Goal: Task Accomplishment & Management: Manage account settings

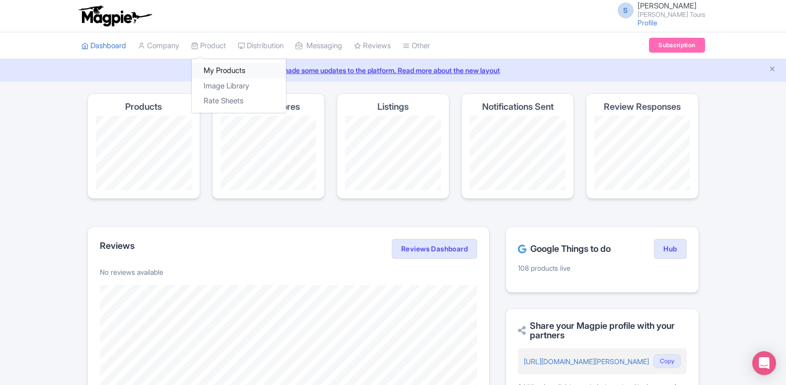
click at [222, 74] on link "My Products" at bounding box center [239, 70] width 94 height 15
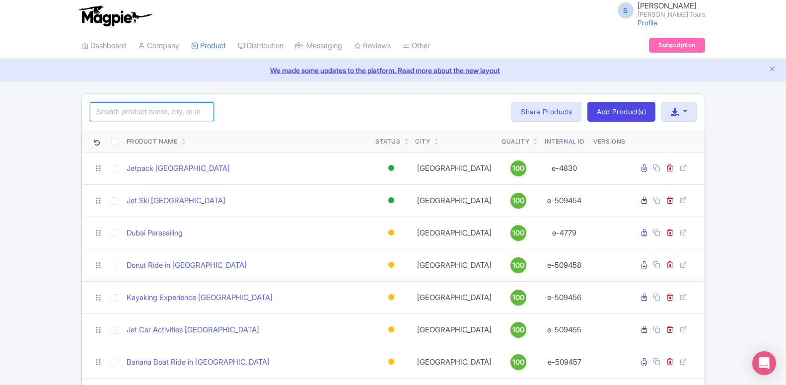
click at [175, 112] on input "search" at bounding box center [152, 111] width 124 height 19
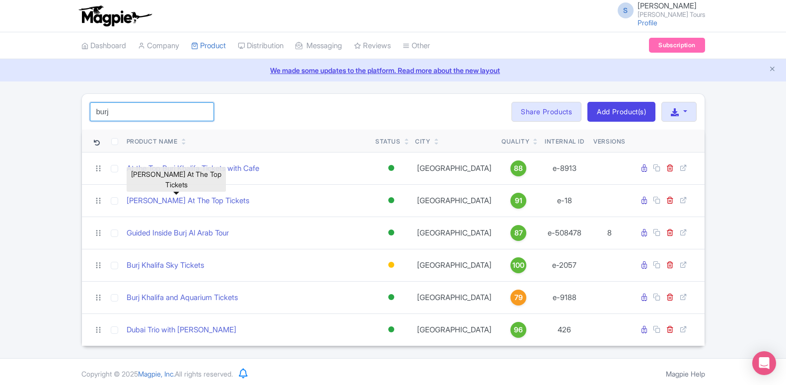
type input "burj"
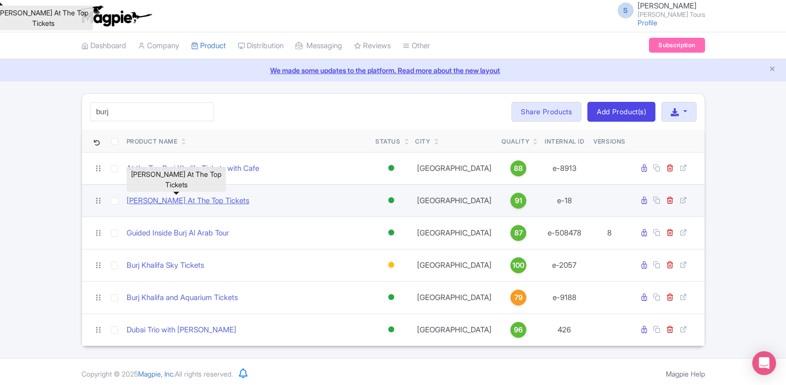
click at [215, 203] on link "[PERSON_NAME] At The Top Tickets" at bounding box center [188, 200] width 123 height 11
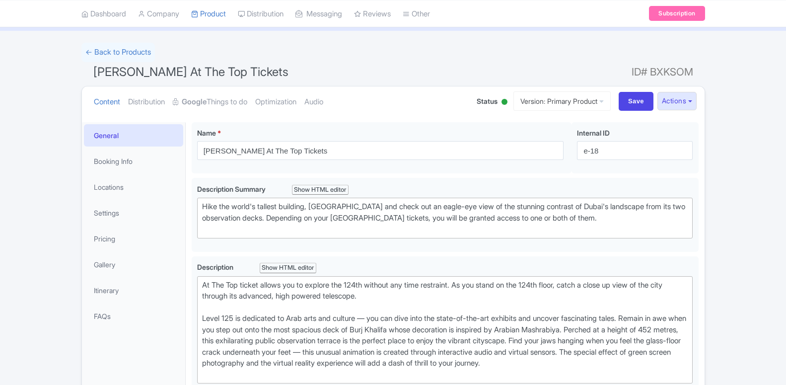
scroll to position [51, 0]
click at [225, 99] on link "Google Things to do" at bounding box center [210, 101] width 74 height 31
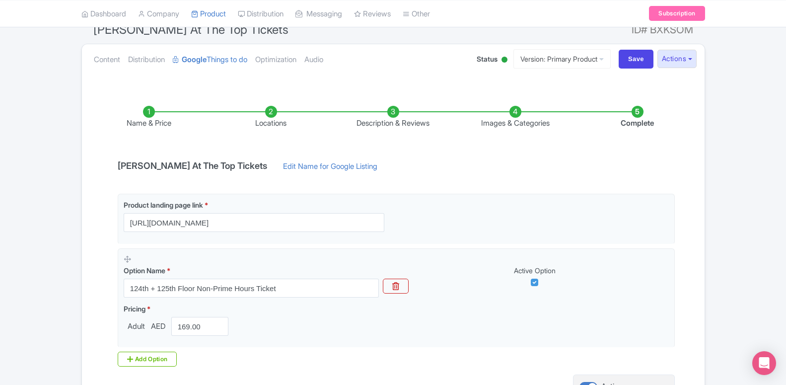
scroll to position [152, 0]
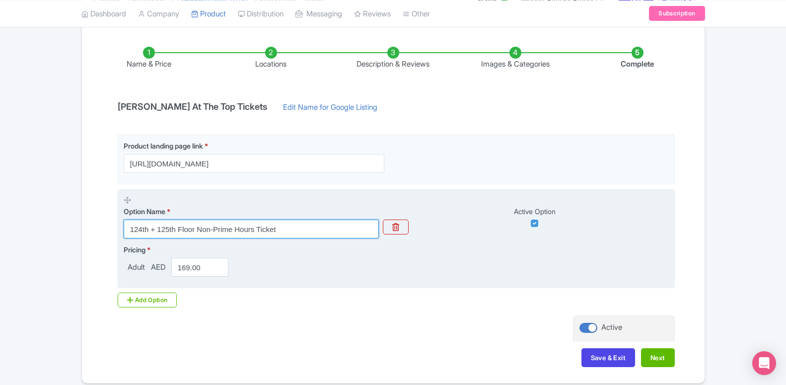
click at [210, 228] on input "124th + 125th Floor Non-Prime Hours Ticket" at bounding box center [251, 228] width 255 height 19
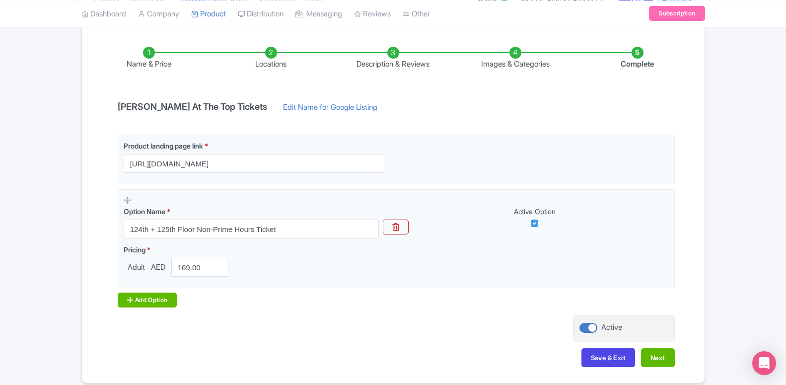
click at [166, 297] on div "Add Option" at bounding box center [148, 299] width 60 height 15
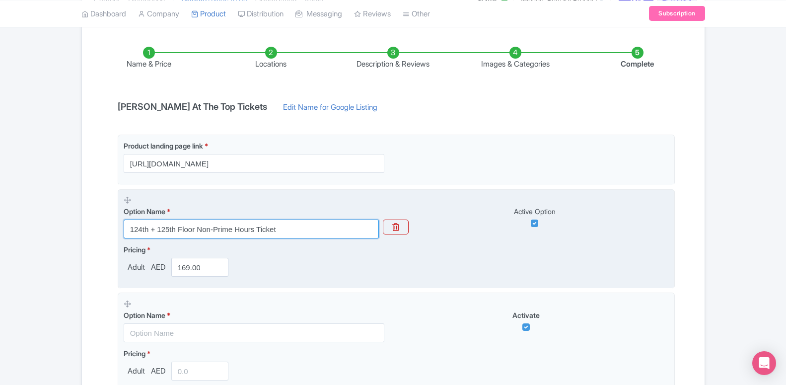
click at [214, 230] on input "124th + 125th Floor Non-Prime Hours Ticket" at bounding box center [251, 228] width 255 height 19
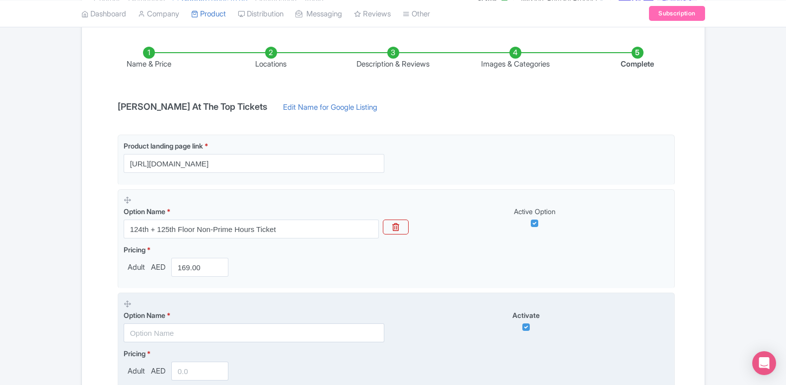
click at [239, 297] on fieldset "Option Name * Activate Pricing * Adult AED" at bounding box center [396, 342] width 557 height 100
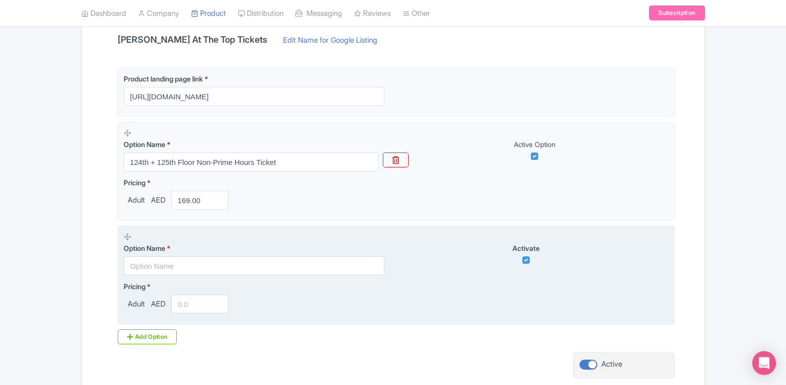
scroll to position [253, 0]
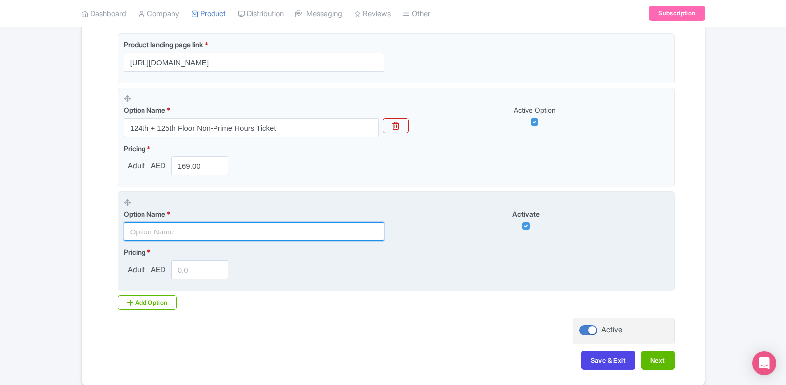
click at [187, 225] on input "text" at bounding box center [254, 231] width 261 height 19
paste input "Burj Khalifa At The Top Tickets with Dubai Standard Trio Package"
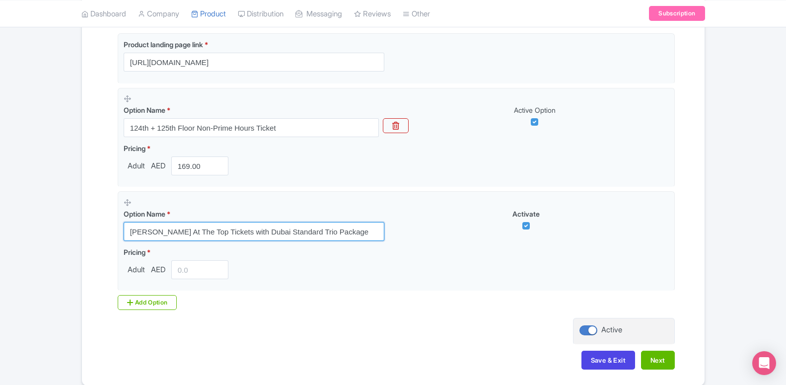
type input "Burj Khalifa At The Top Tickets with Dubai Standard Trio Package"
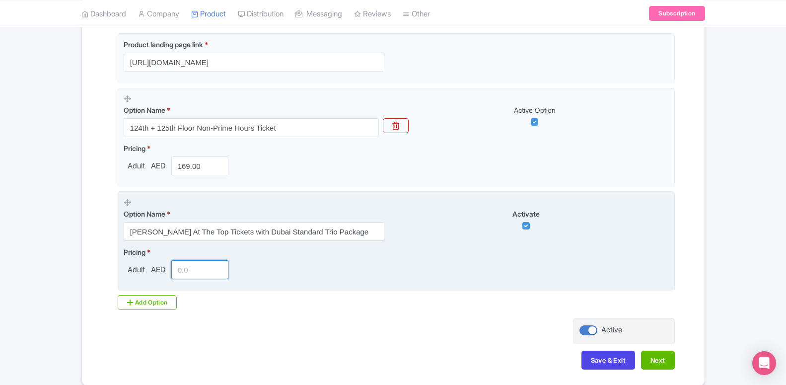
click at [190, 269] on input "number" at bounding box center [200, 269] width 58 height 19
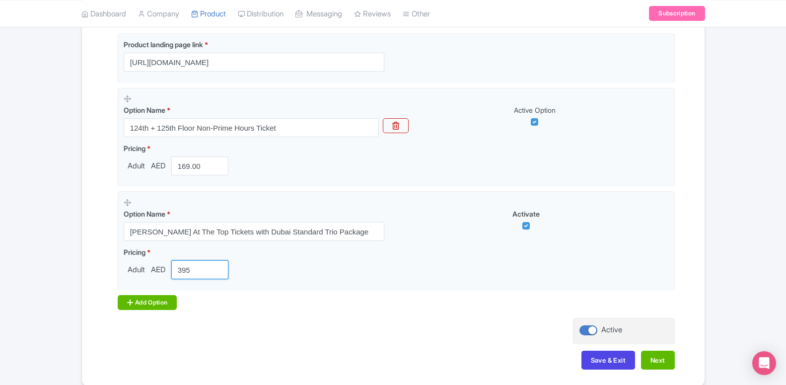
type input "395"
click at [169, 307] on div "Add Option" at bounding box center [148, 302] width 60 height 15
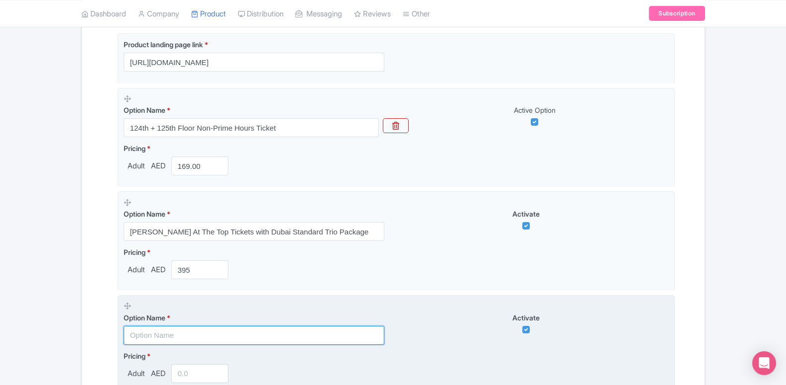
click at [189, 329] on input "text" at bounding box center [254, 335] width 261 height 19
paste input "Burj Khalifa At The Top Tickets with Dubai Premium Trio Package"
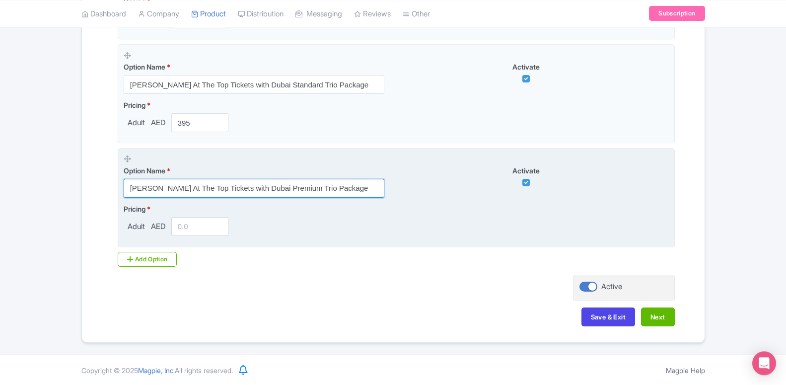
scroll to position [401, 0]
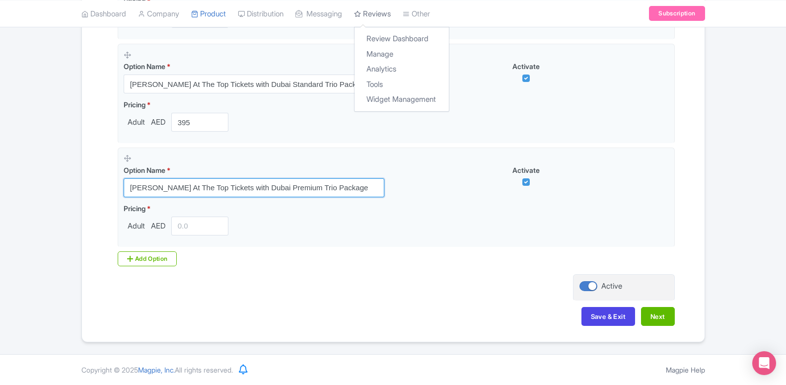
type input "Burj Khalifa At The Top Tickets with Dubai Premium Trio Package"
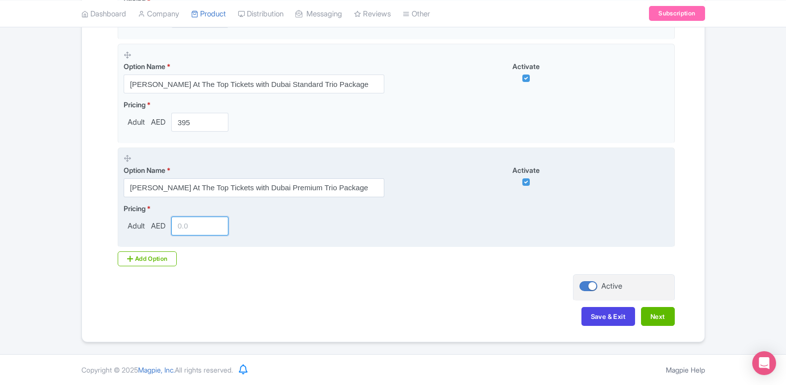
click at [196, 226] on input "number" at bounding box center [200, 225] width 58 height 19
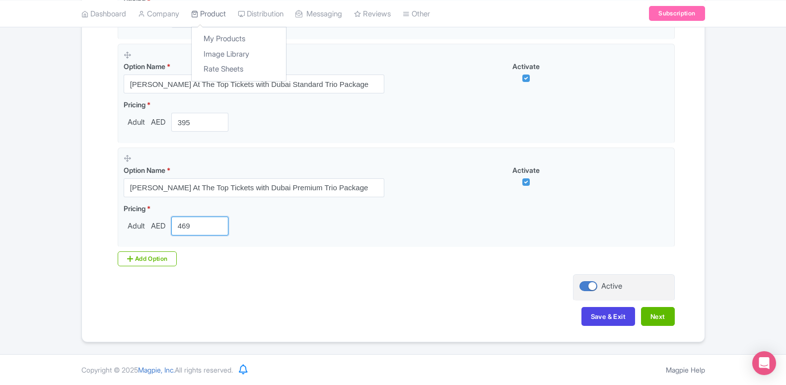
type input "469"
click at [162, 254] on div "Add Option" at bounding box center [148, 258] width 60 height 15
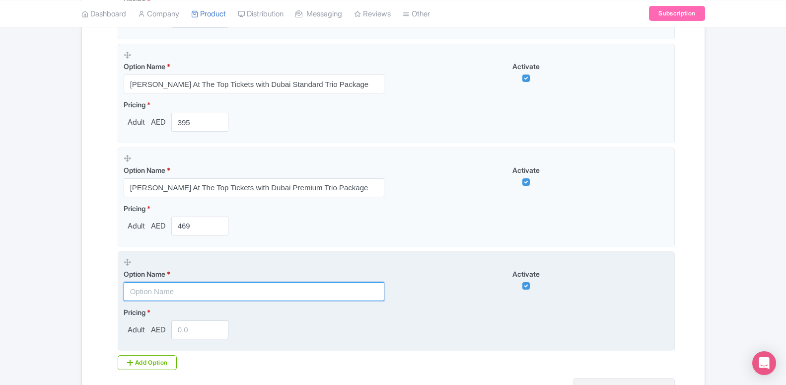
click at [188, 292] on input "text" at bounding box center [254, 291] width 261 height 19
paste input "Book Burj Khalifa & Add Sky View for only AED 70"
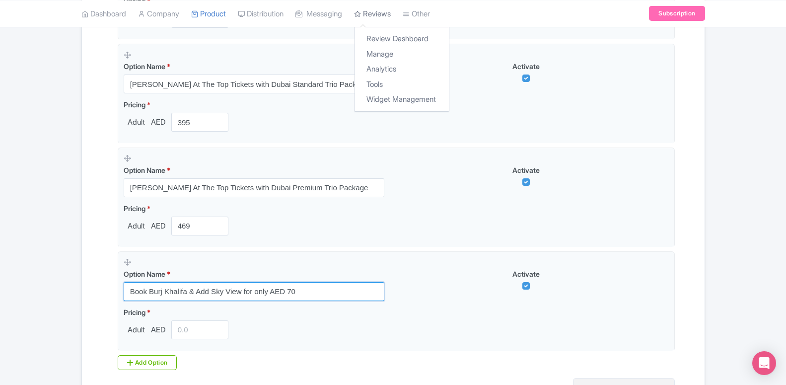
type input "Book Burj Khalifa & Add Sky View for only AED 70"
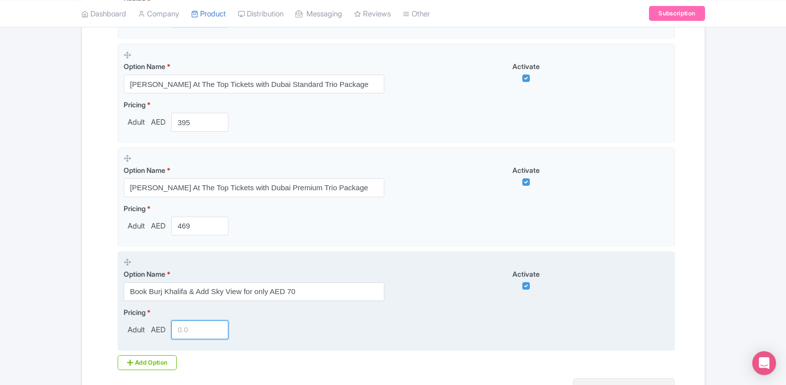
click at [210, 331] on input "number" at bounding box center [200, 329] width 58 height 19
type input "248"
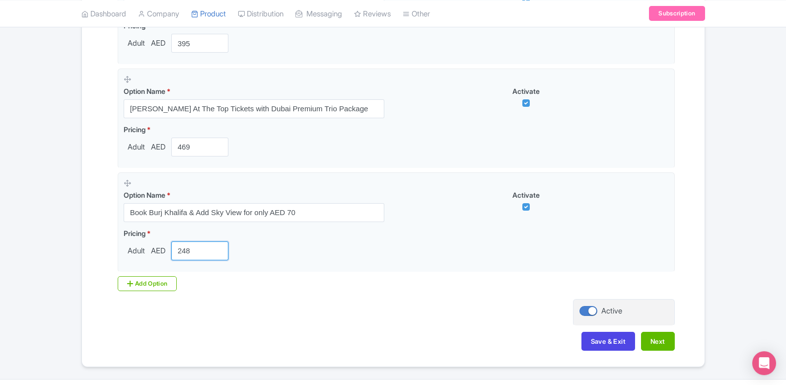
scroll to position [502, 0]
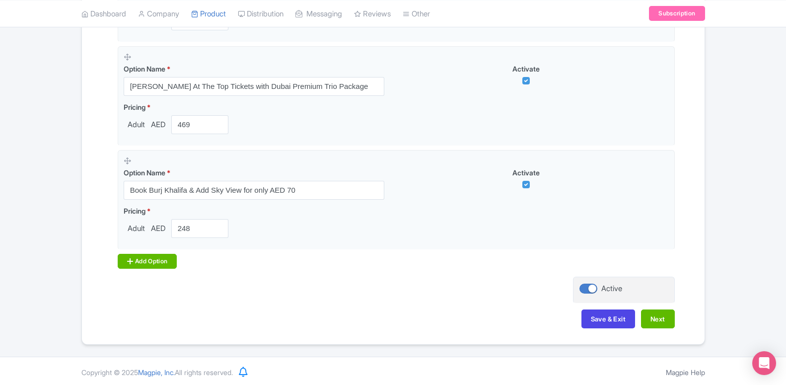
click at [158, 266] on div "Add Option" at bounding box center [148, 261] width 60 height 15
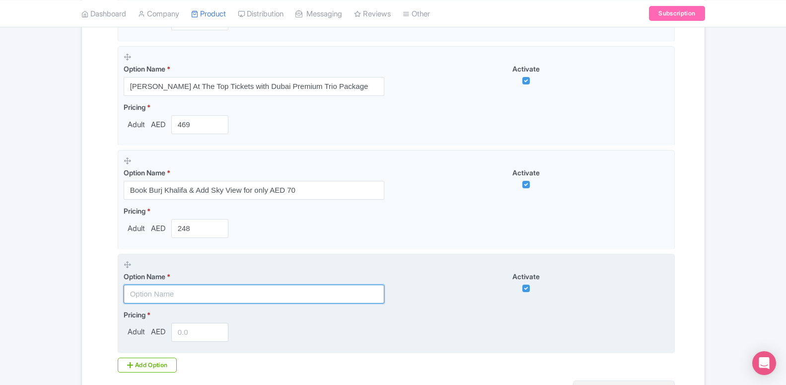
click at [217, 294] on input "text" at bounding box center [254, 294] width 261 height 19
paste input "Book Burj Khalifa & Add IMG Worlds for only AED 180"
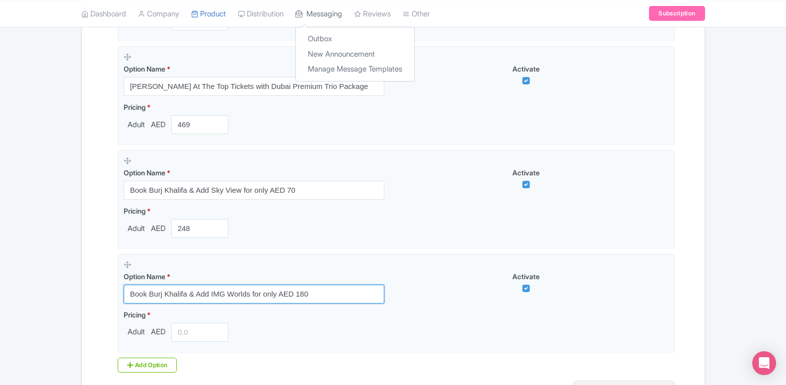
type input "Book Burj Khalifa & Add IMG Worlds for only AED 180"
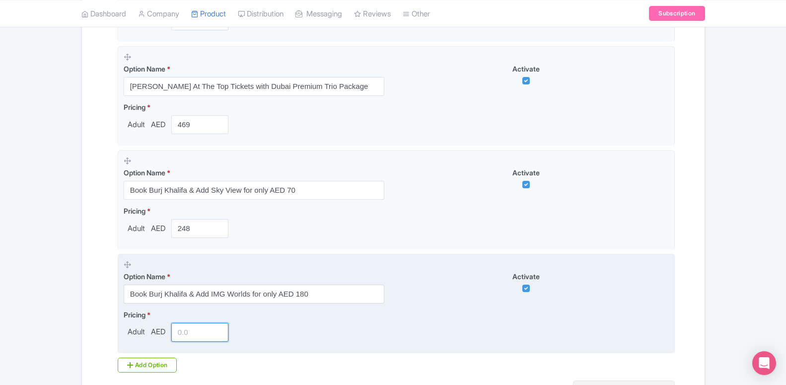
click at [200, 331] on input "number" at bounding box center [200, 332] width 58 height 19
click at [196, 326] on input "357" at bounding box center [200, 332] width 58 height 19
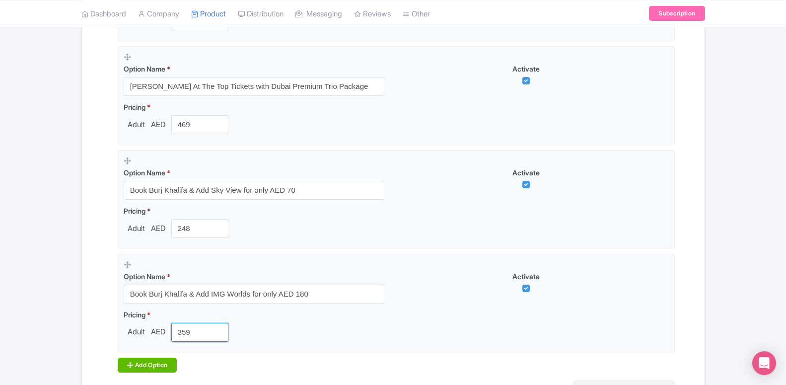
type input "359"
click at [177, 364] on div "Add Option" at bounding box center [148, 364] width 60 height 15
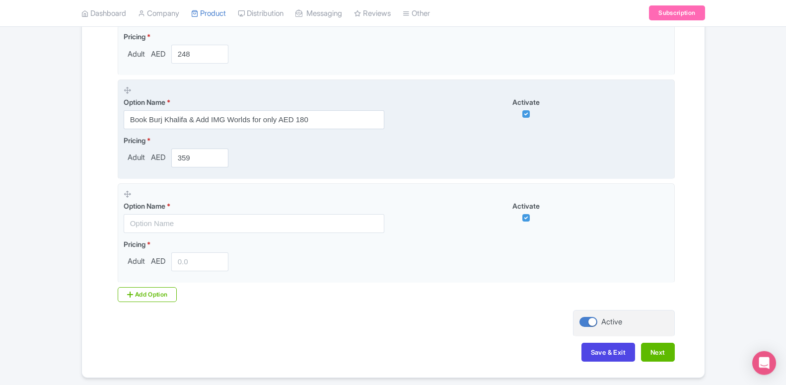
scroll to position [705, 0]
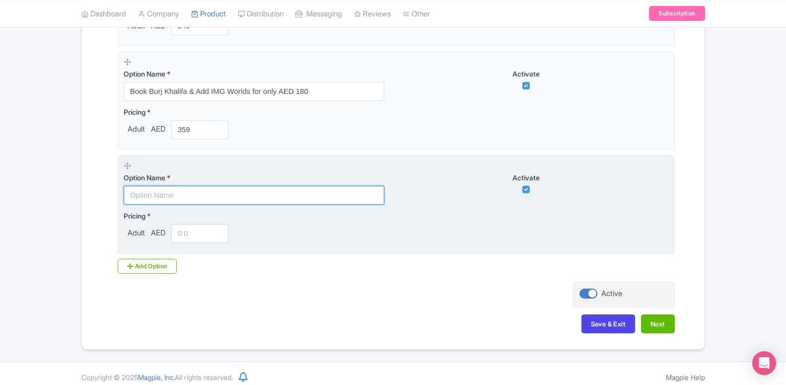
click at [192, 199] on input "text" at bounding box center [254, 195] width 261 height 19
paste input "Book Burj Khalifa & Add AYA Universe Dubai for only AED"
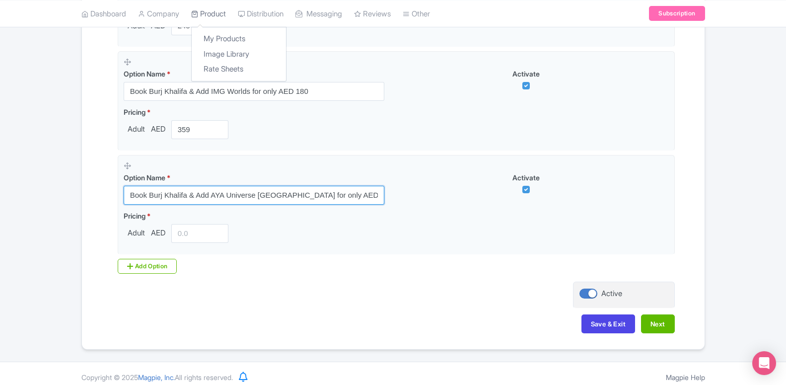
type input "Book Burj Khalifa & Add AYA Universe Dubai for only AED"
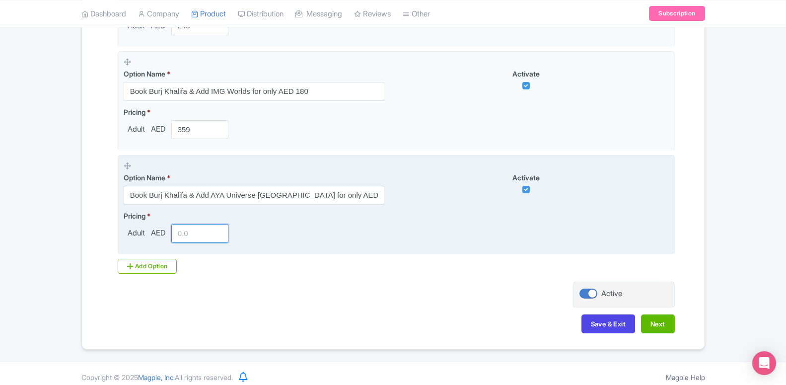
click at [200, 233] on input "number" at bounding box center [200, 233] width 58 height 19
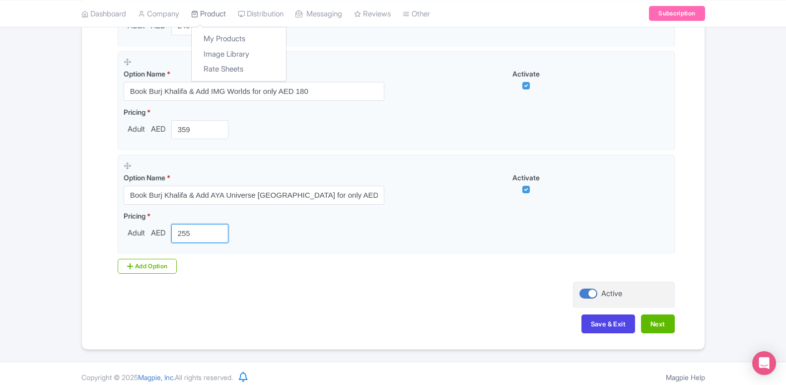
type input "255"
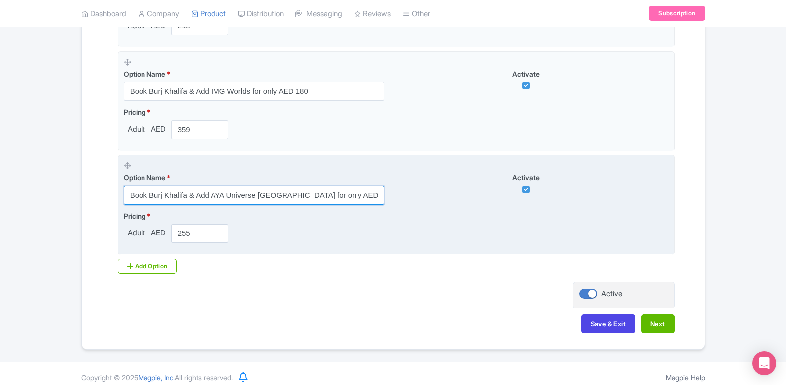
click at [298, 195] on input "Book Burj Khalifa & Add AYA Universe Dubai for only AED" at bounding box center [254, 195] width 261 height 19
click at [318, 194] on input "Book Burj Khalifa & Add AYA Universe Dubai for only AED" at bounding box center [254, 195] width 261 height 19
click at [334, 190] on input "Book Burj Khalifa & Add AYA Universe Dubai for only AED" at bounding box center [254, 195] width 261 height 19
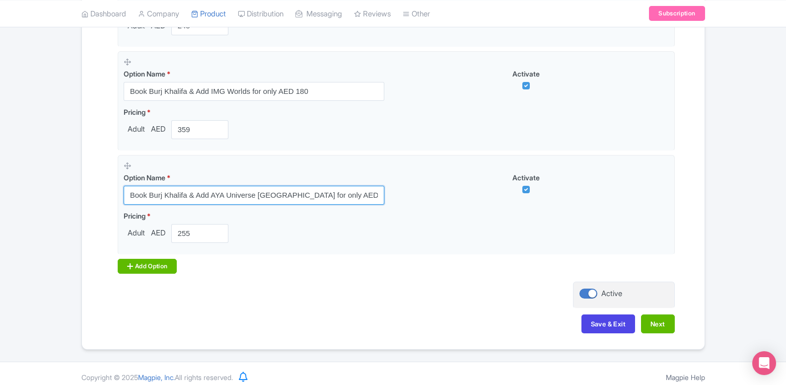
type input "Book Burj Khalifa & Add AYA Universe Dubai for only AED 70"
click at [164, 263] on div "Add Option" at bounding box center [148, 266] width 60 height 15
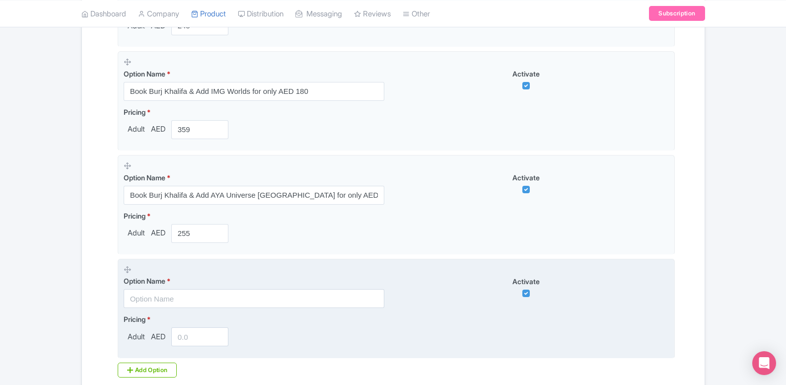
scroll to position [806, 0]
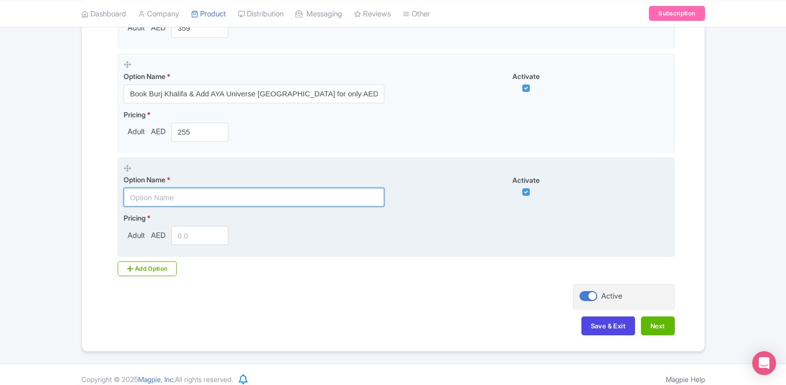
click at [183, 197] on input "text" at bounding box center [254, 197] width 261 height 19
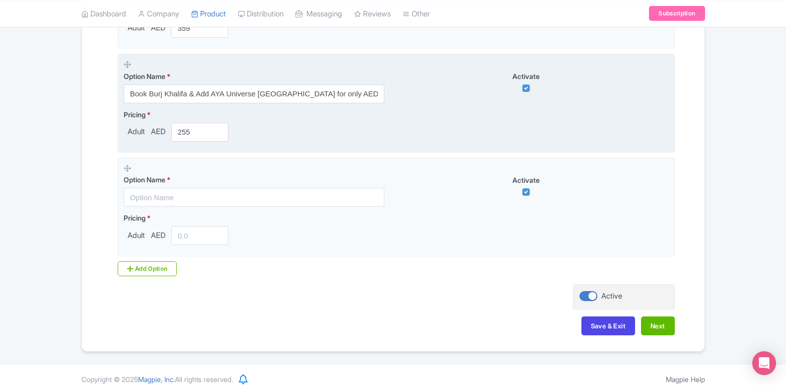
click at [241, 148] on fieldset "Option Name * Book Burj Khalifa & Add AYA Universe Dubai for only AED 70 Activa…" at bounding box center [396, 104] width 557 height 100
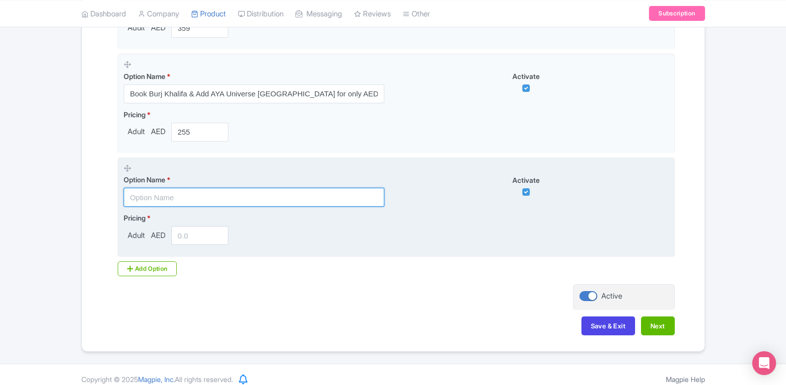
click at [163, 197] on input "text" at bounding box center [254, 197] width 261 height 19
paste input "Book Burj Khalifa & Add DPR 1 Day Any 1 Park Pass for only AED 176"
type input "Book Burj Khalifa & Add DPR 1 Day Any 1 Park Pass for only AED 176"
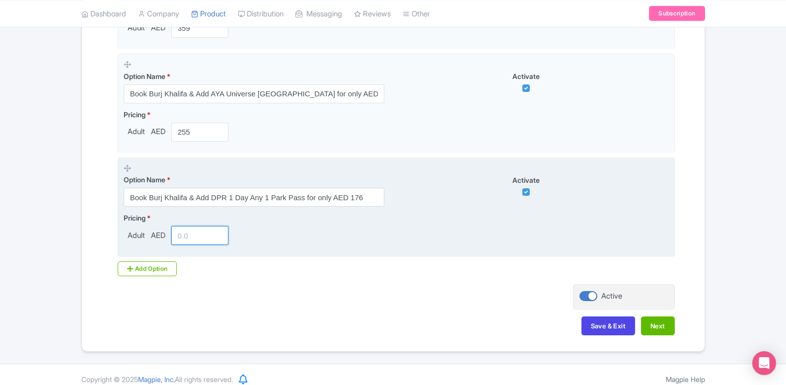
click at [193, 235] on input "number" at bounding box center [200, 235] width 58 height 19
click at [195, 233] on input "number" at bounding box center [200, 235] width 58 height 19
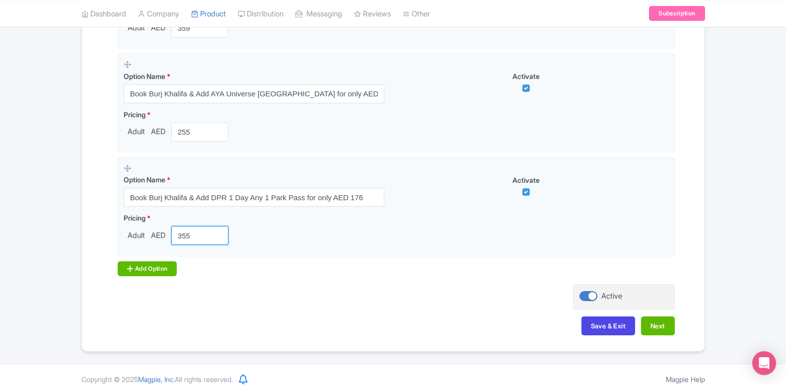
type input "355"
click at [162, 261] on div "Add Option" at bounding box center [148, 268] width 60 height 15
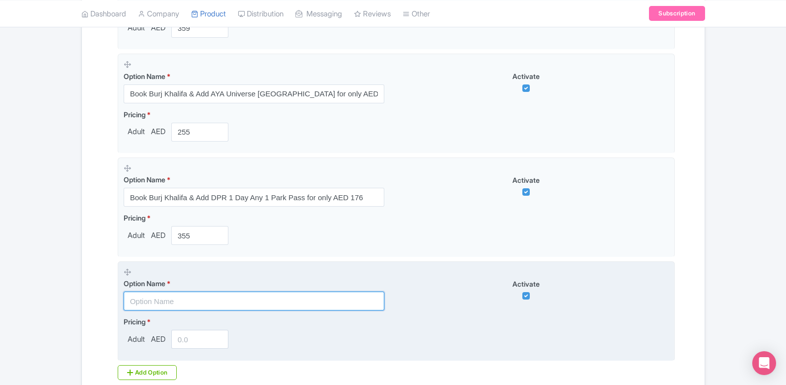
click at [180, 303] on input "text" at bounding box center [254, 300] width 261 height 19
paste input "Book Burj Khalifa & Add Atlantis Aquaventure for only AED 276"
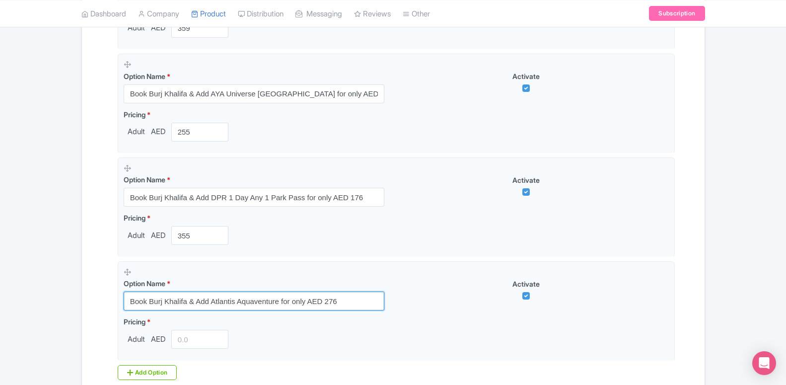
type input "Book Burj Khalifa & Add Atlantis Aquaventure for only AED 276"
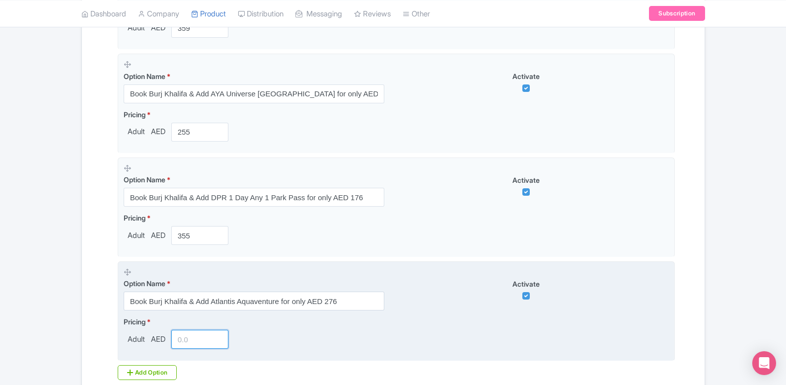
click at [193, 339] on input "number" at bounding box center [200, 339] width 58 height 19
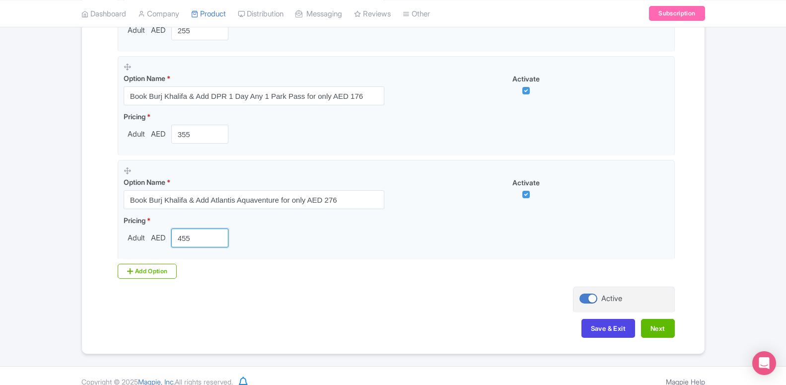
scroll to position [919, 0]
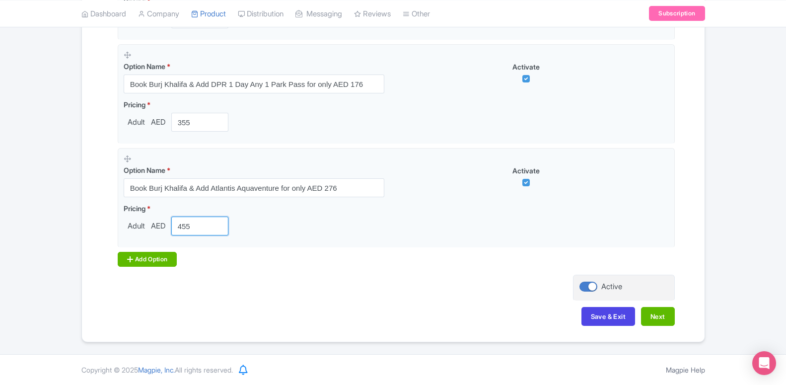
type input "455"
click at [151, 265] on div "Add Option" at bounding box center [148, 259] width 60 height 15
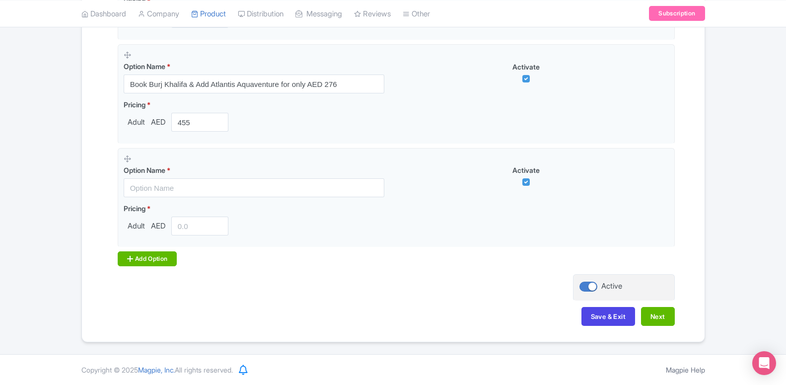
click at [153, 259] on div "Add Option" at bounding box center [148, 258] width 60 height 15
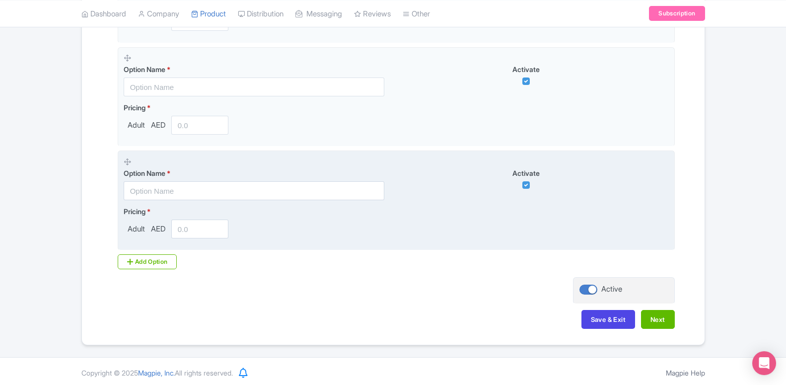
scroll to position [1124, 0]
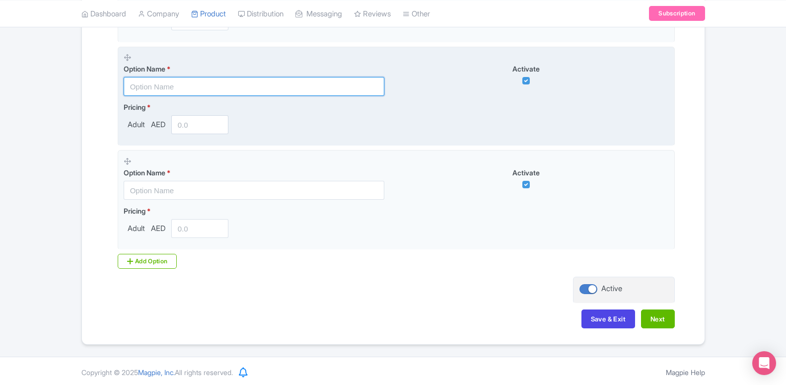
click at [192, 89] on input "text" at bounding box center [254, 86] width 261 height 19
paste input "Book Burj Khalifa & Add Wild Wadi Water Park for only AED 176"
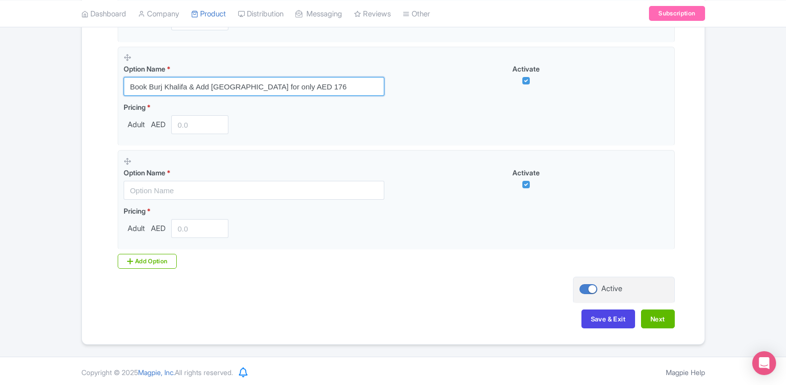
type input "Book Burj Khalifa & Add Wild Wadi Water Park for only AED 176"
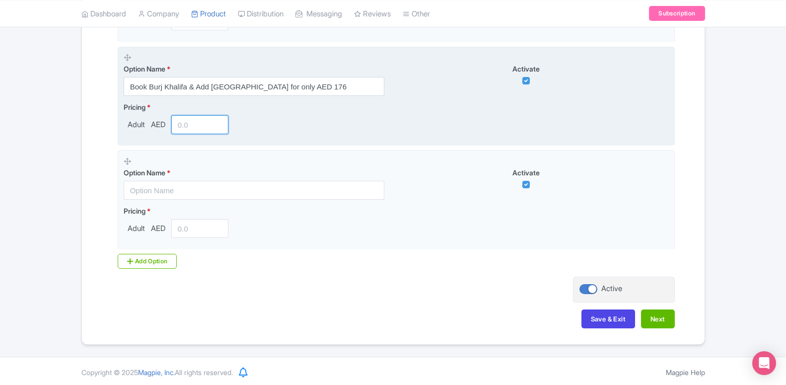
click at [203, 126] on input "number" at bounding box center [200, 124] width 58 height 19
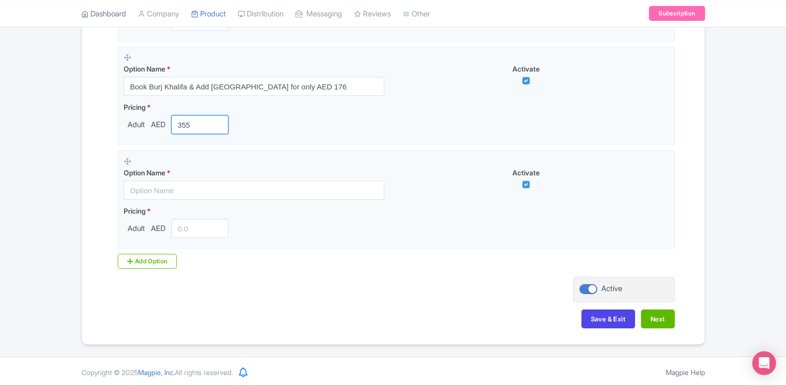
type input "355"
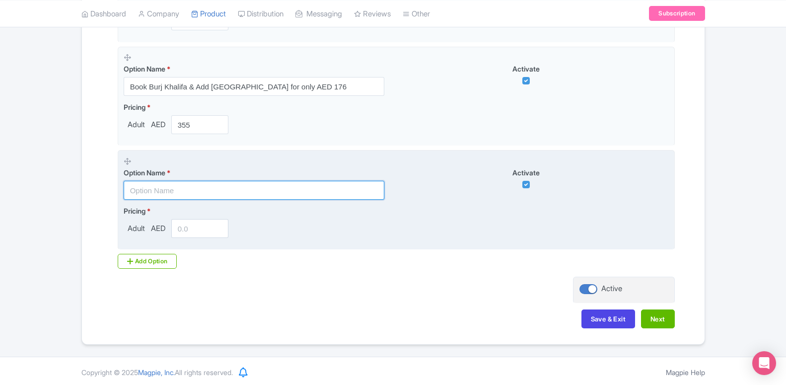
click at [174, 188] on input "text" at bounding box center [254, 190] width 261 height 19
paste input "Book Burj Khalifa & Add Dubai Crocodile Park for only AED 40"
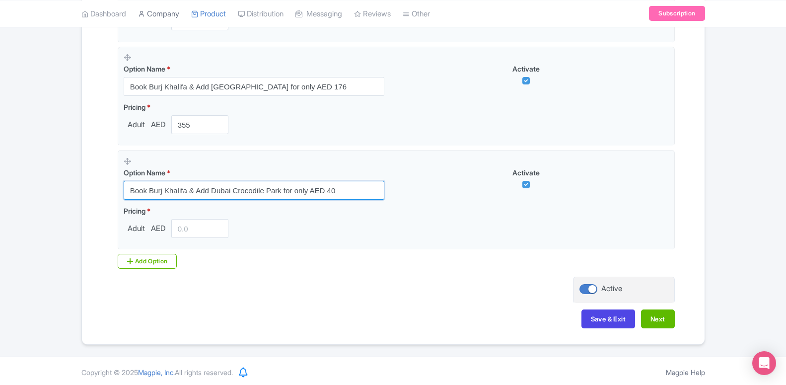
type input "Book Burj Khalifa & Add Dubai Crocodile Park for only AED 40"
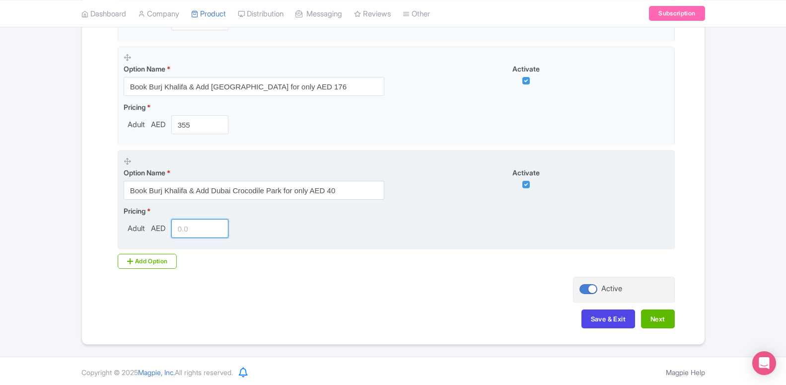
click at [198, 238] on input "number" at bounding box center [200, 228] width 58 height 19
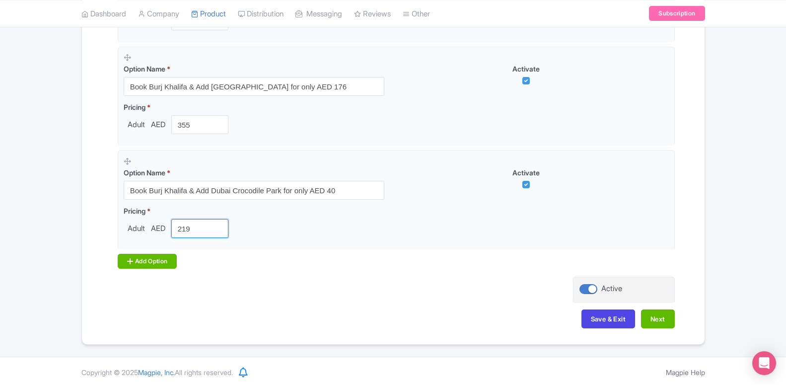
type input "219"
click at [143, 259] on div "Add Option" at bounding box center [148, 261] width 60 height 15
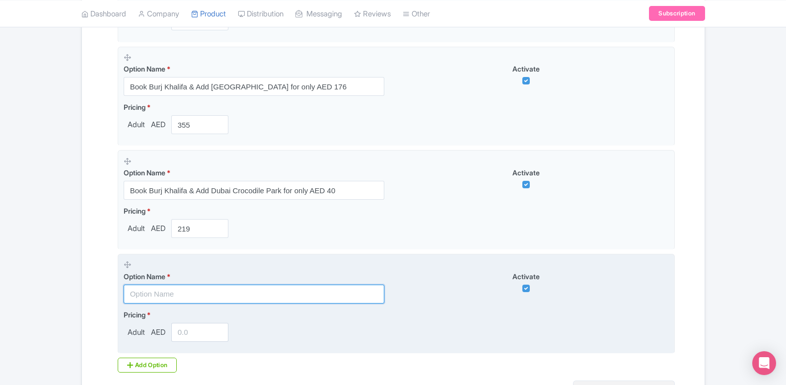
click at [168, 295] on input "text" at bounding box center [254, 294] width 261 height 19
paste input "Book Burj Khalifa & Add Ski Dubai for only AED 186"
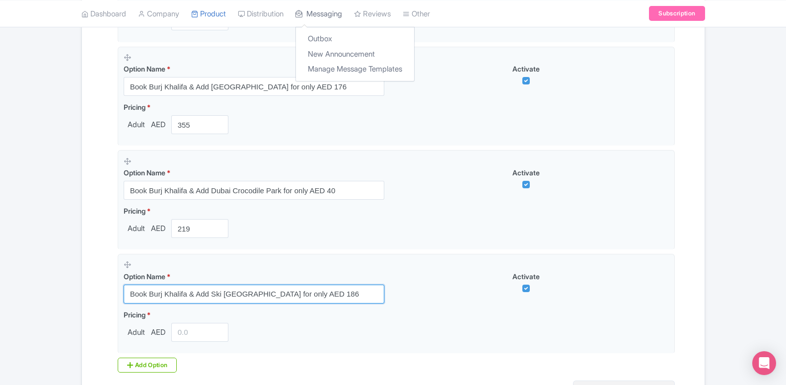
type input "Book Burj Khalifa & Add Ski Dubai for only AED 186"
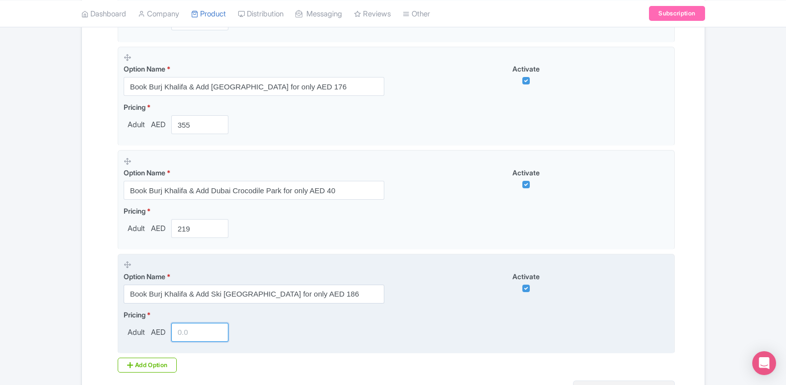
click at [196, 332] on input "number" at bounding box center [200, 332] width 58 height 19
type input "6"
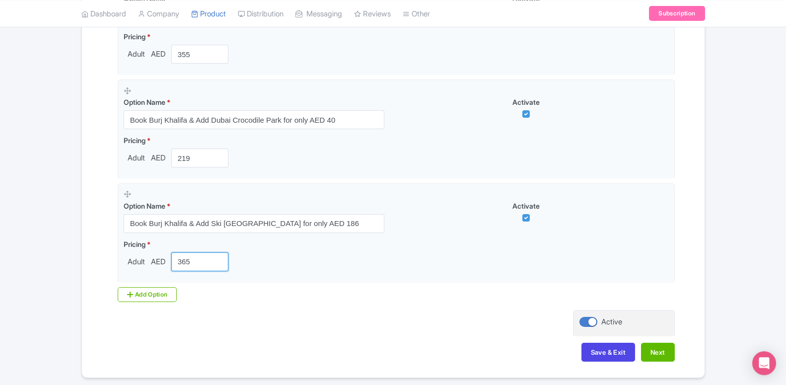
scroll to position [1225, 0]
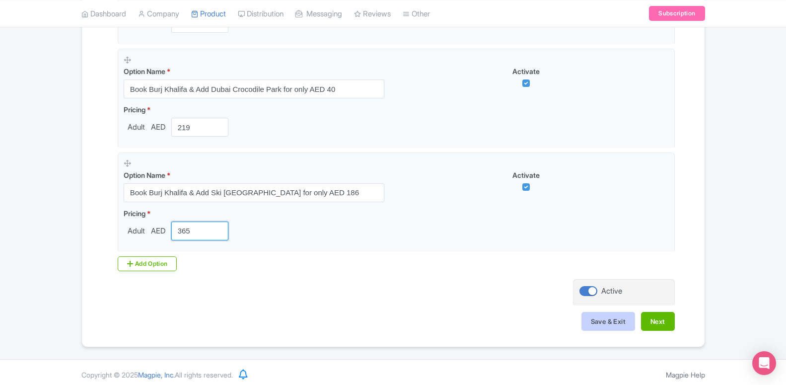
type input "365"
click at [628, 324] on button "Save & Exit" at bounding box center [608, 321] width 54 height 19
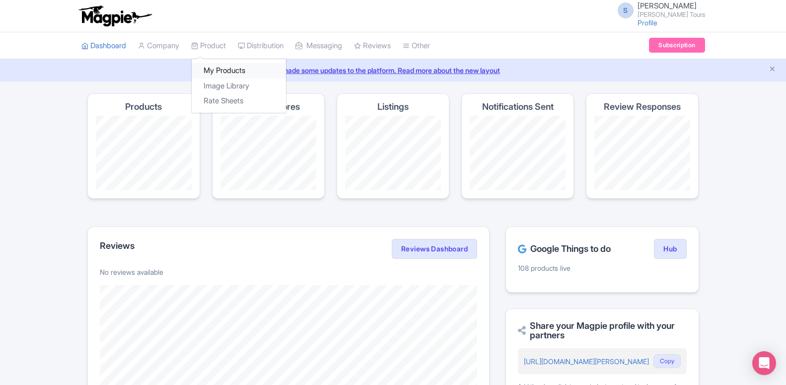
click at [214, 73] on link "My Products" at bounding box center [239, 70] width 94 height 15
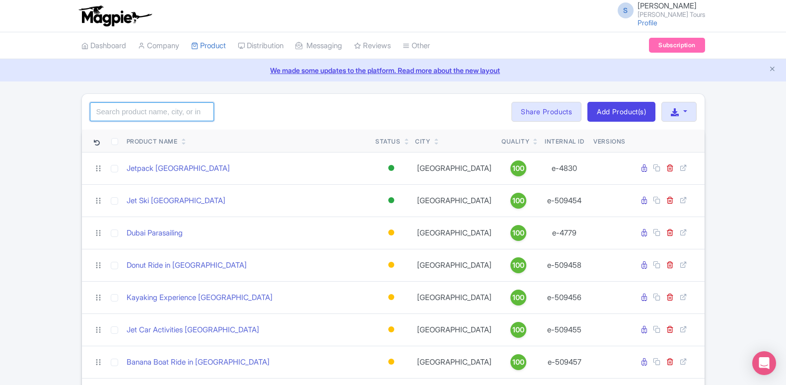
click at [153, 115] on input "search" at bounding box center [152, 111] width 124 height 19
type input "dubai"
click button "Search" at bounding box center [0, 0] width 0 height 0
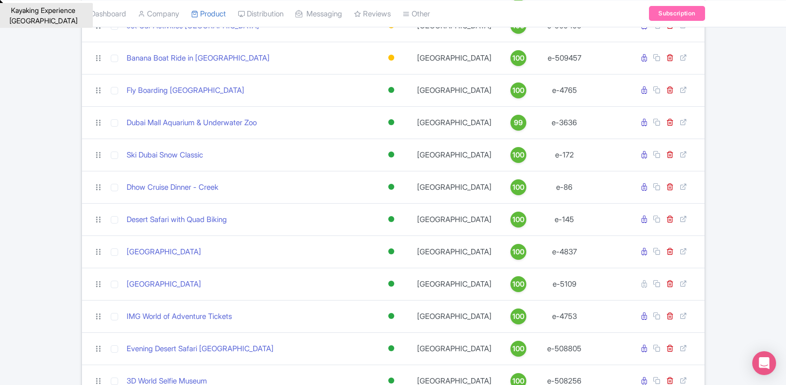
scroll to position [253, 0]
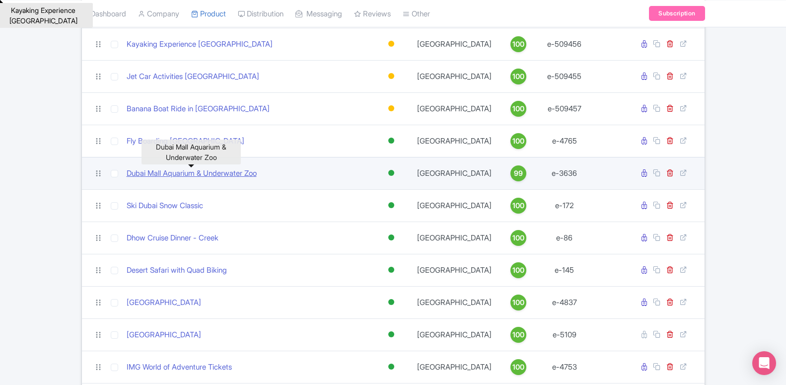
click at [158, 170] on link "Dubai Mall Aquarium & Underwater Zoo" at bounding box center [192, 173] width 130 height 11
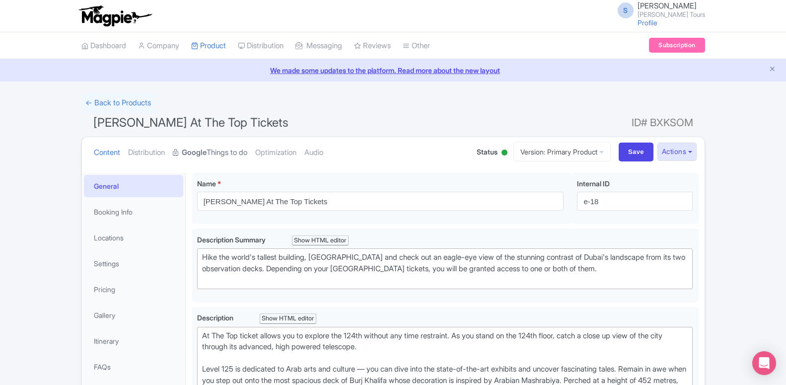
click at [210, 153] on link "Google Things to do" at bounding box center [210, 152] width 74 height 31
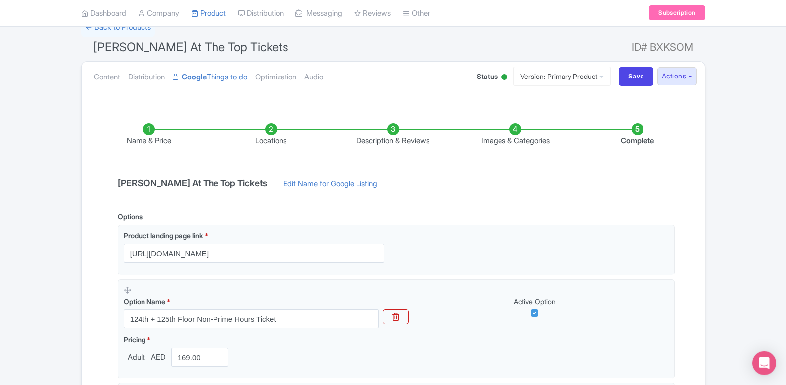
scroll to position [29, 0]
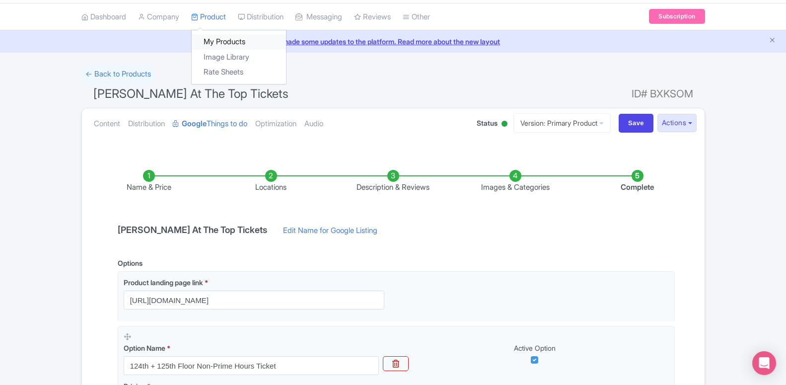
click at [217, 42] on link "My Products" at bounding box center [239, 41] width 94 height 15
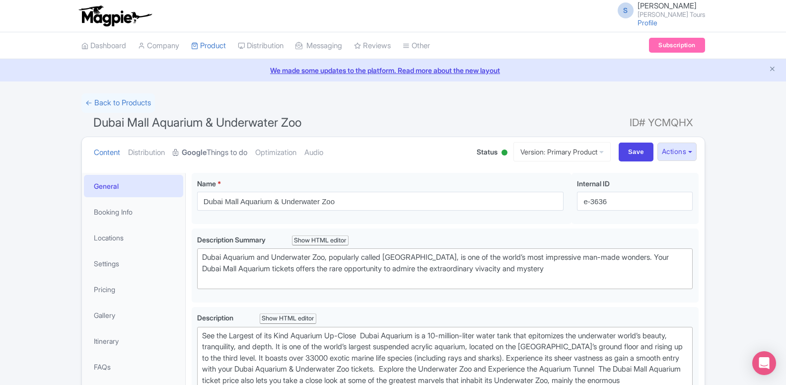
click at [197, 154] on strong "Google" at bounding box center [194, 152] width 25 height 11
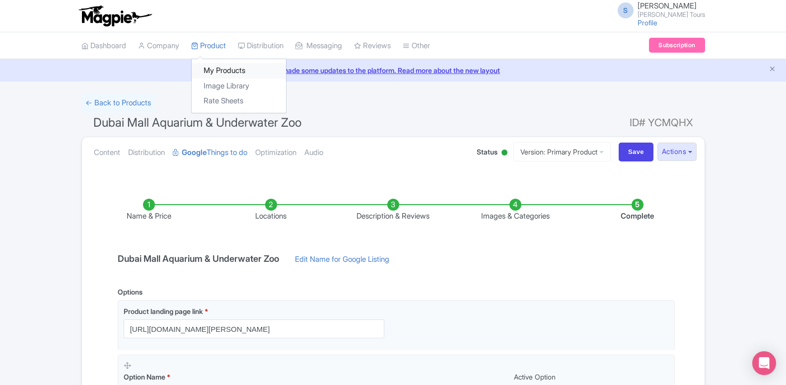
click at [212, 68] on link "My Products" at bounding box center [239, 70] width 94 height 15
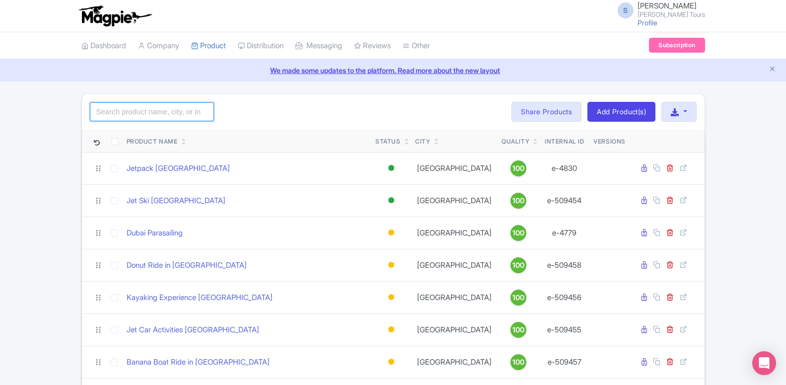
click at [143, 118] on input "search" at bounding box center [152, 111] width 124 height 19
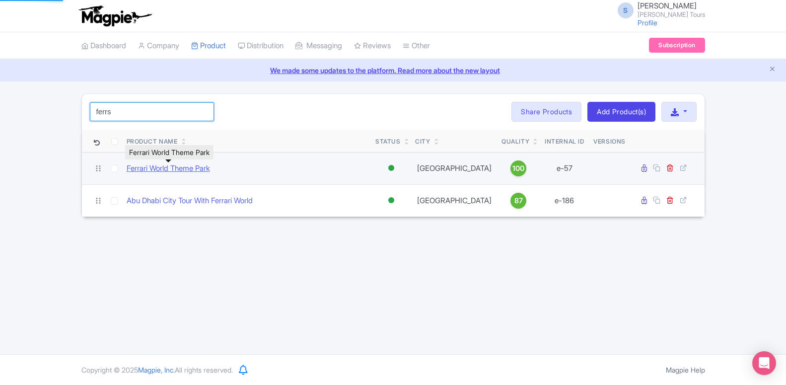
type input "ferrs"
click at [154, 164] on link "Ferrari World Theme Park" at bounding box center [168, 168] width 83 height 11
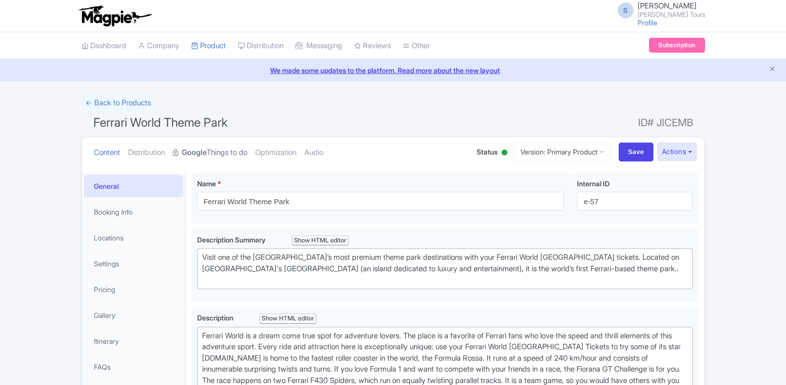
click at [209, 147] on link "Google Things to do" at bounding box center [210, 152] width 74 height 31
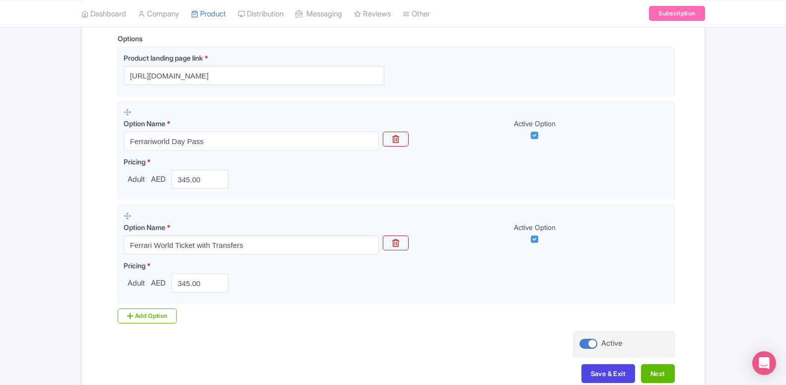
scroll to position [311, 0]
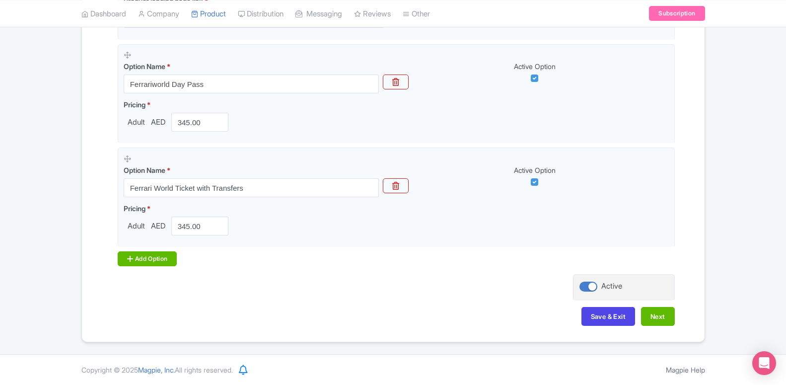
click at [168, 254] on div "Add Option" at bounding box center [148, 258] width 60 height 15
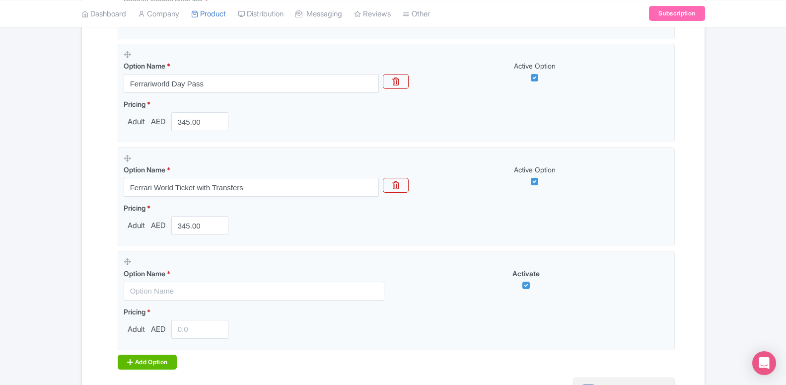
scroll to position [415, 0]
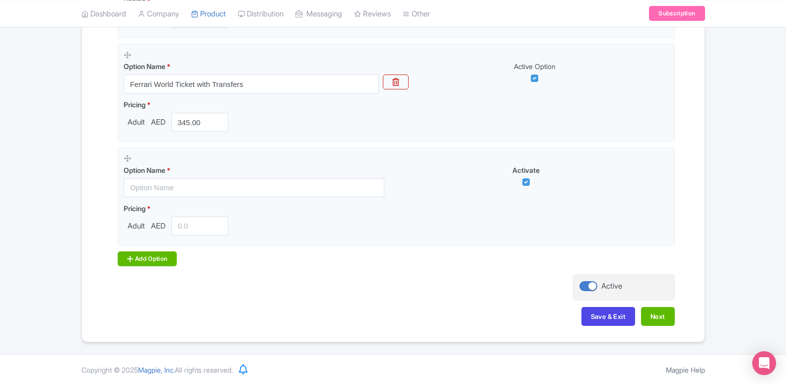
click at [164, 260] on div "Add Option" at bounding box center [148, 258] width 60 height 15
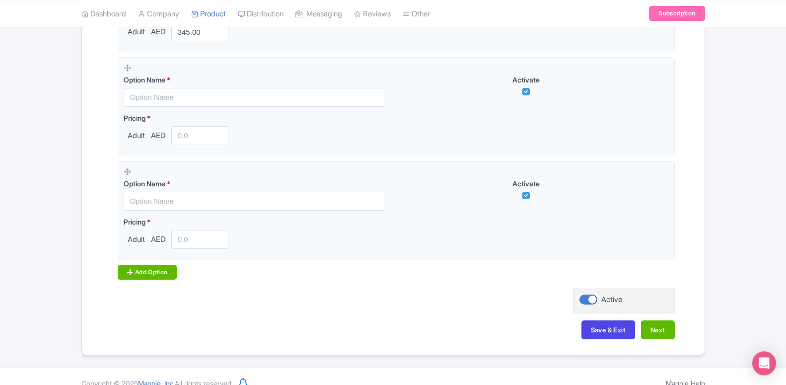
scroll to position [516, 0]
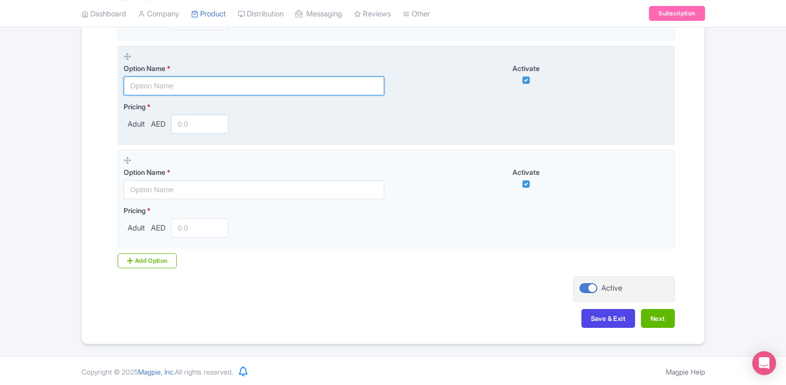
click at [180, 81] on input "text" at bounding box center [254, 85] width 261 height 19
paste input "Abu Dhabi City Tour with Ferrari World"
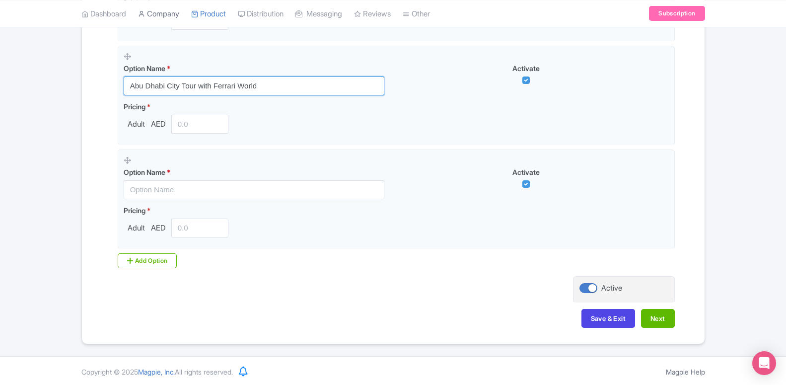
type input "Abu Dhabi City Tour with Ferrari World"
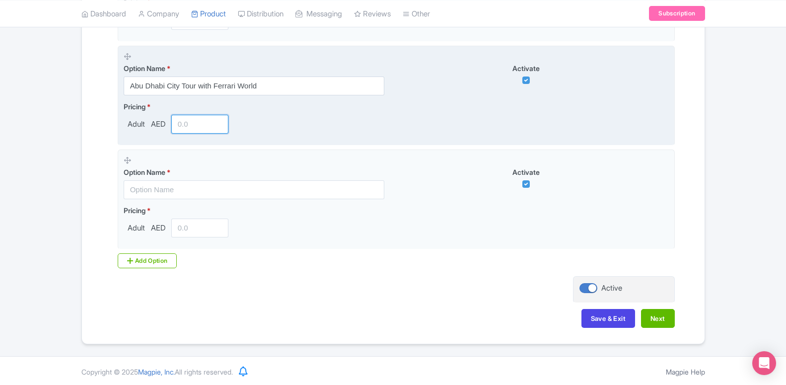
click at [189, 123] on input "number" at bounding box center [200, 124] width 58 height 19
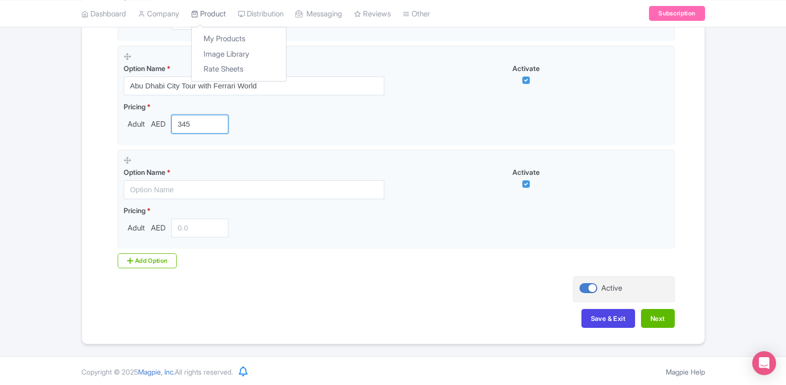
type input "345"
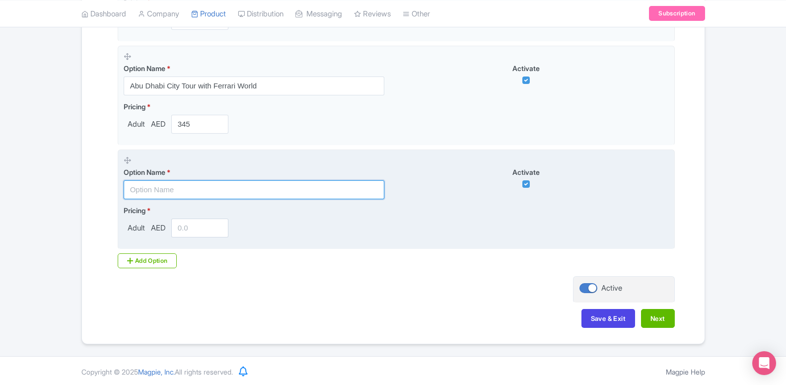
click at [174, 185] on input "text" at bounding box center [254, 189] width 261 height 19
paste input "Ferrari World with Dubai Standard Trio Package"
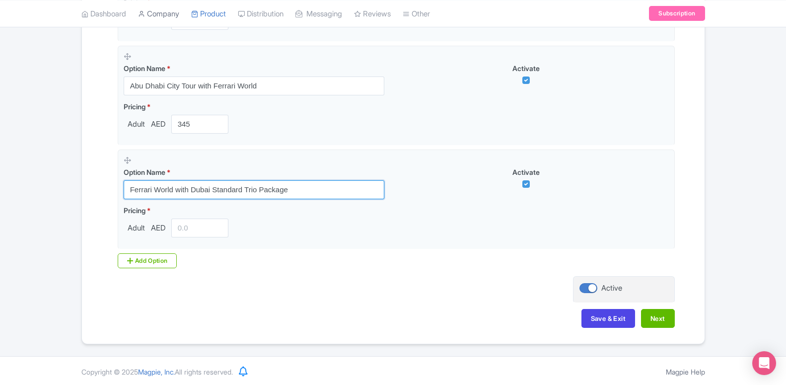
type input "Ferrari World with Dubai Standard Trio Package"
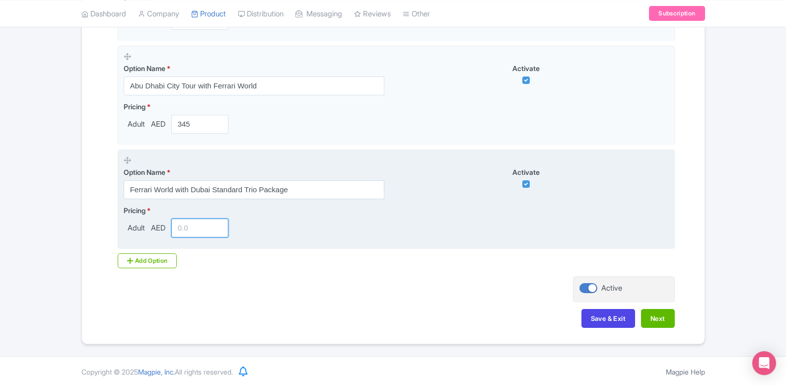
click at [193, 232] on input "number" at bounding box center [200, 227] width 58 height 19
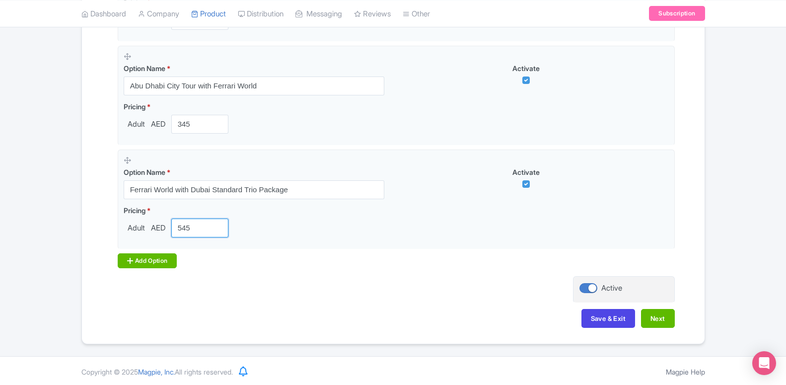
type input "545"
click at [156, 256] on div "Add Option" at bounding box center [148, 260] width 60 height 15
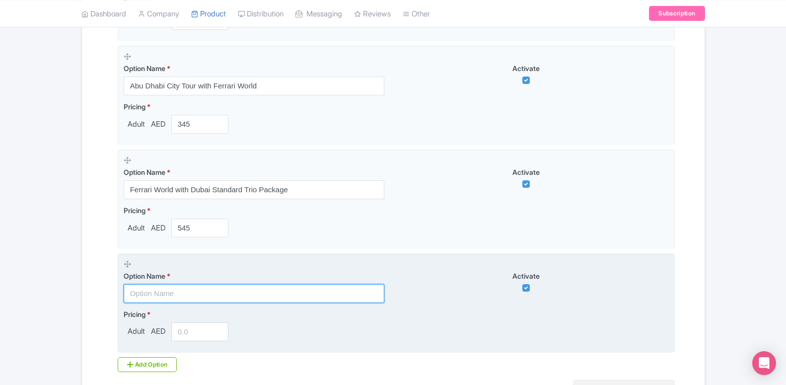
click at [192, 291] on input "text" at bounding box center [254, 293] width 261 height 19
paste input "Ferrari World with Dubai Premium Trio Package"
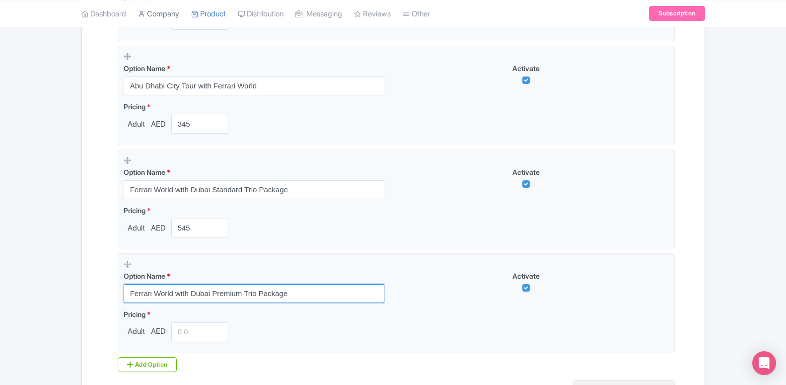
type input "Ferrari World with Dubai Premium Trio Package"
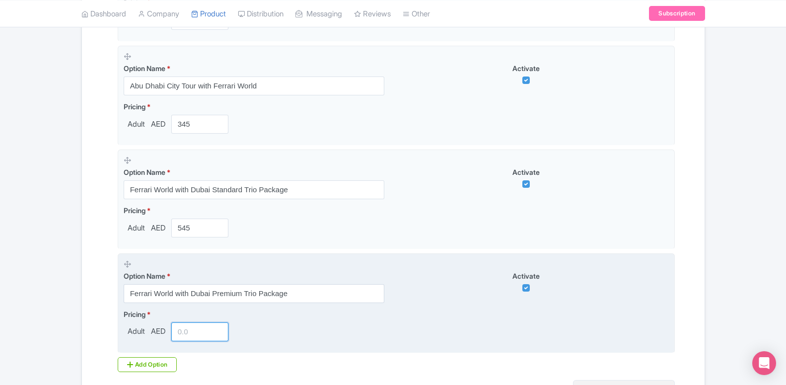
click at [195, 327] on input "number" at bounding box center [200, 331] width 58 height 19
type input "3"
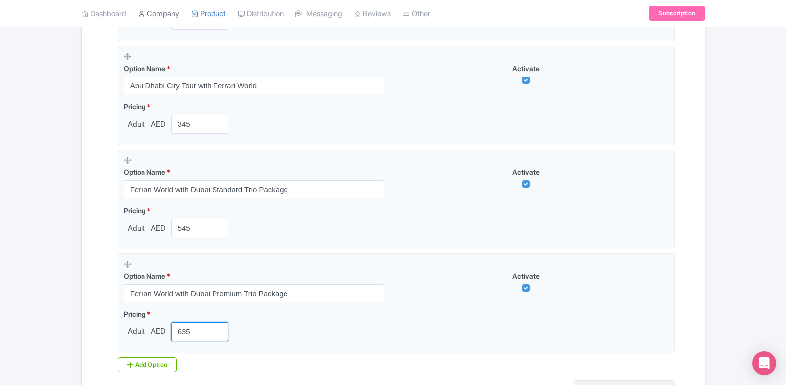
type input "635"
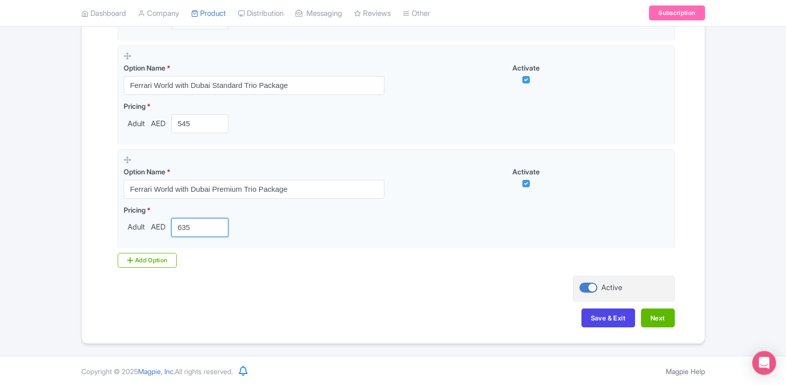
scroll to position [622, 0]
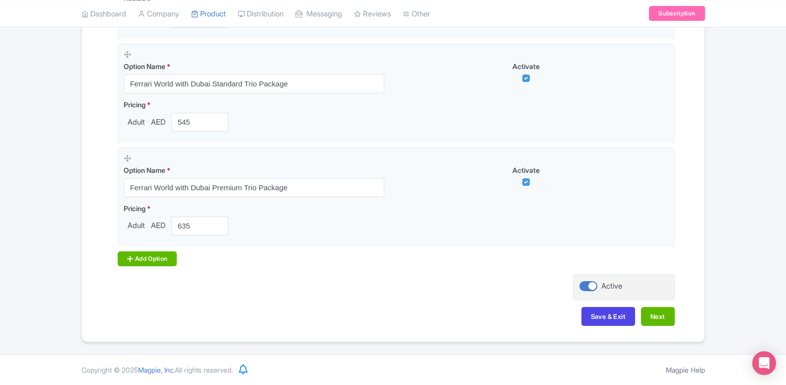
click at [169, 261] on div "Add Option" at bounding box center [148, 258] width 60 height 15
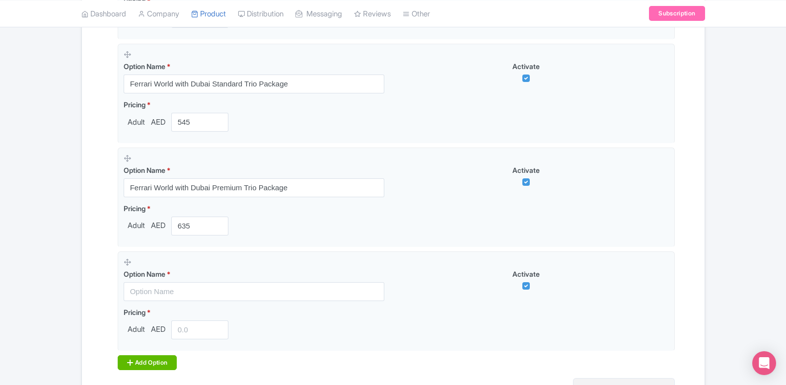
click at [150, 364] on div "Add Option" at bounding box center [148, 362] width 60 height 15
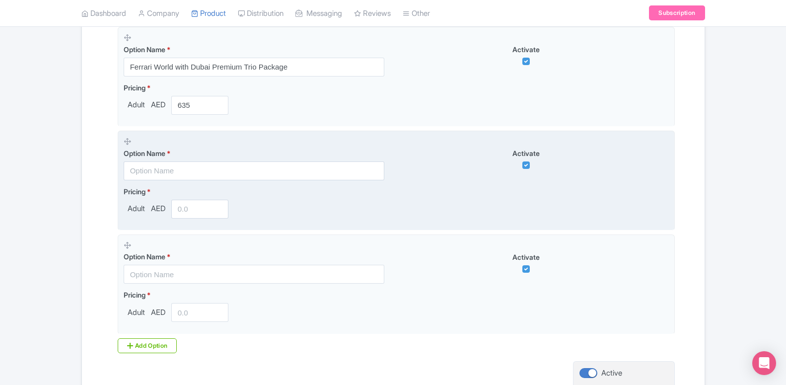
scroll to position [774, 0]
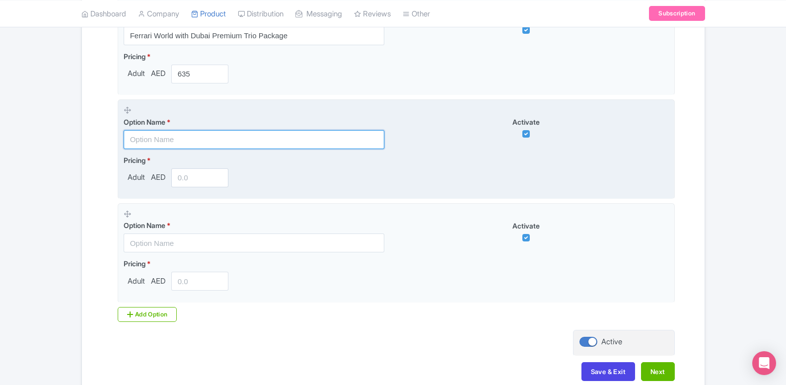
click at [186, 139] on input "text" at bounding box center [254, 139] width 261 height 19
paste input "Book Ferrari World & Add Teamlab Phenomena for only AED 90"
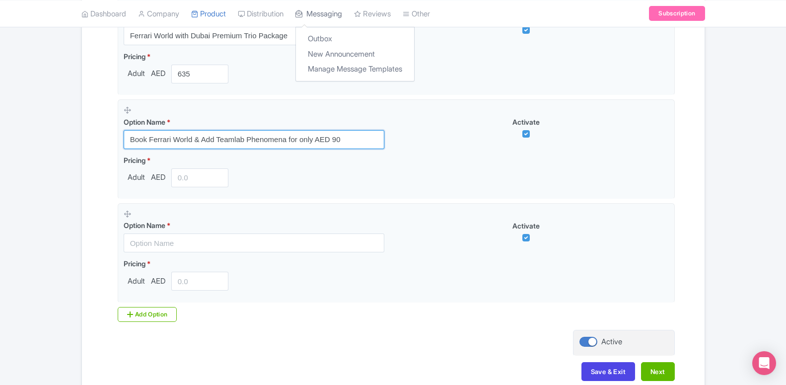
type input "Book Ferrari World & Add Teamlab Phenomena for only AED 90"
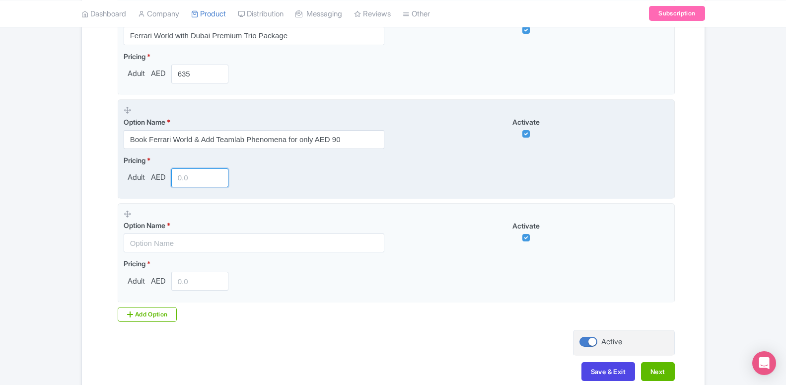
click at [206, 176] on input "number" at bounding box center [200, 177] width 58 height 19
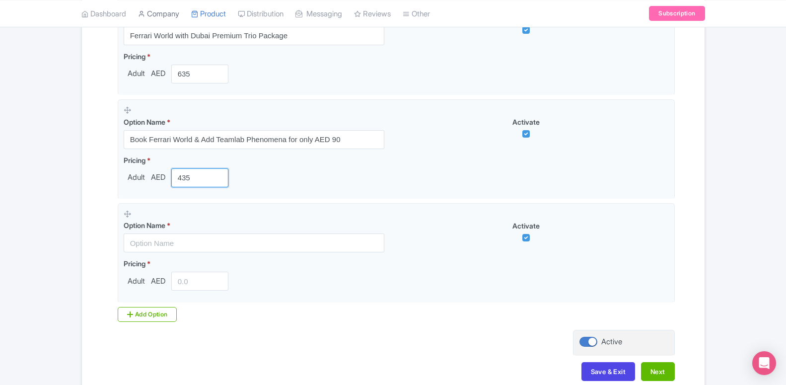
type input "435"
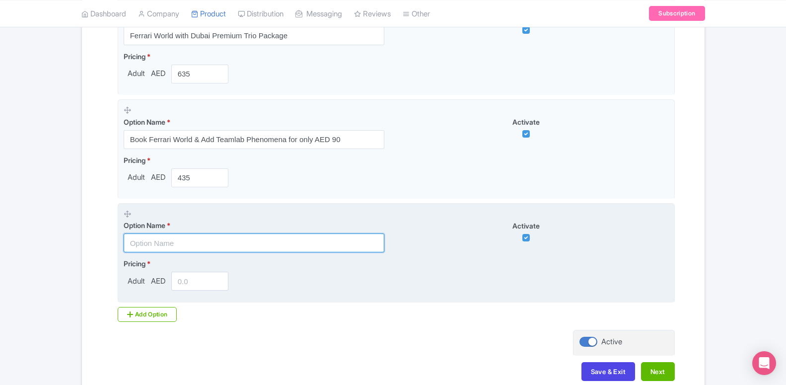
click at [171, 236] on input "text" at bounding box center [254, 242] width 261 height 19
paste input "Book Ferrari World & Add Yas Water World for only AED 160"
type input "Book Ferrari World & Add Yas Water World for only AED 160"
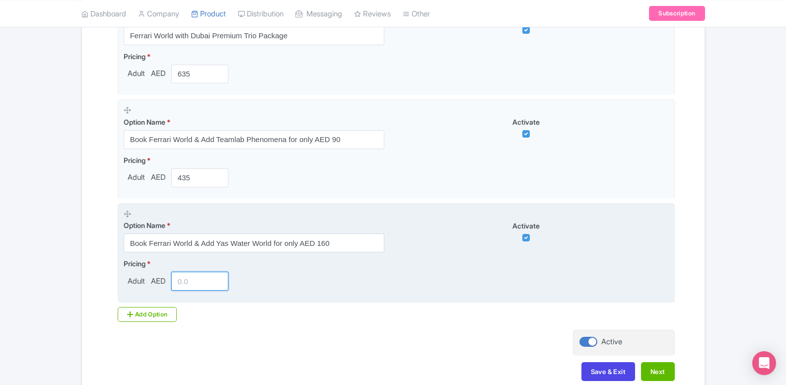
click at [181, 280] on input "number" at bounding box center [200, 281] width 58 height 19
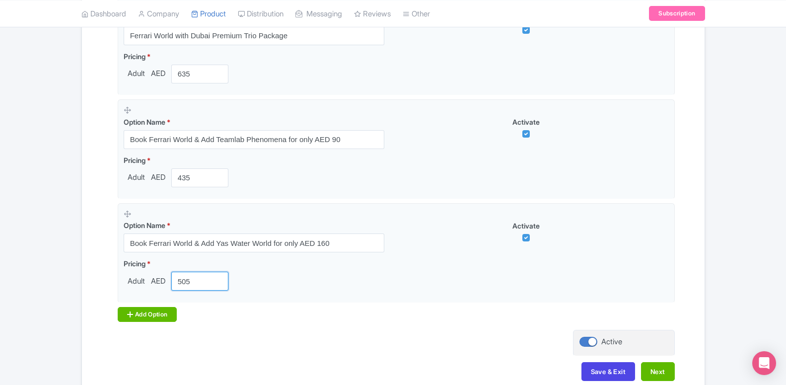
type input "505"
click at [163, 312] on div "Add Option" at bounding box center [148, 314] width 60 height 15
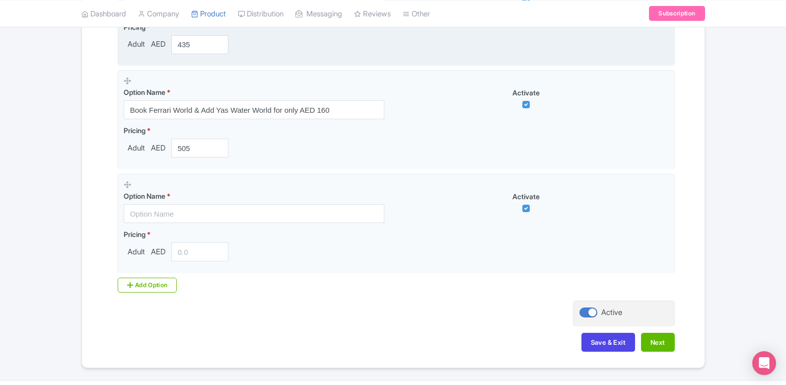
scroll to position [933, 0]
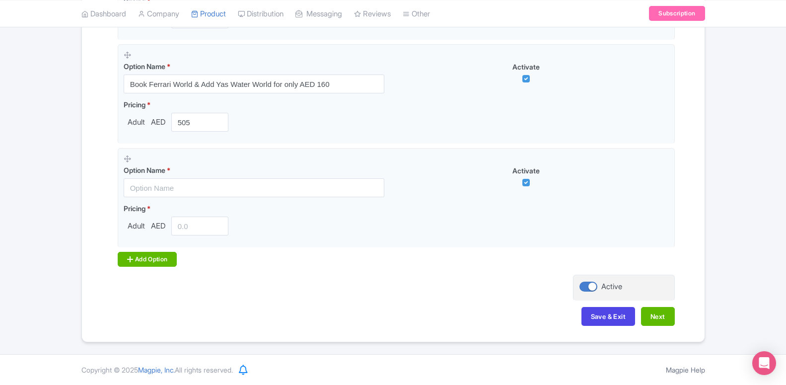
click at [165, 261] on div "Add Option" at bounding box center [148, 259] width 60 height 15
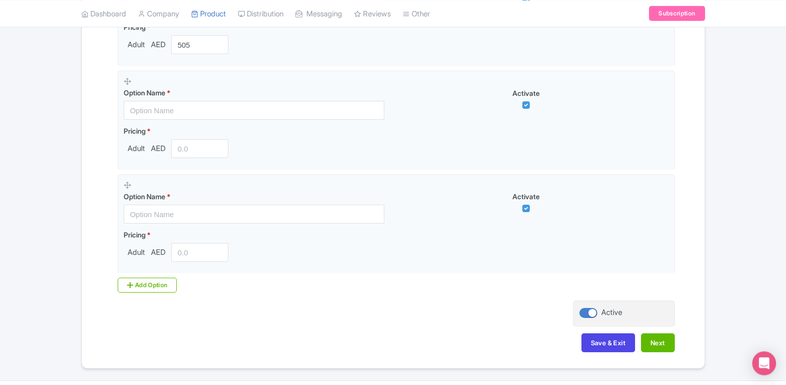
scroll to position [1034, 0]
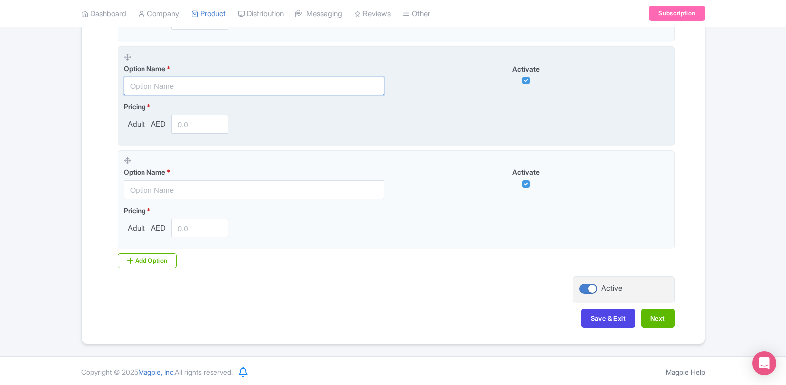
click at [184, 90] on input "text" at bounding box center [254, 85] width 261 height 19
paste input "Book Ferrari World & Add Desert Safari Abu Dhabi for only AED 150"
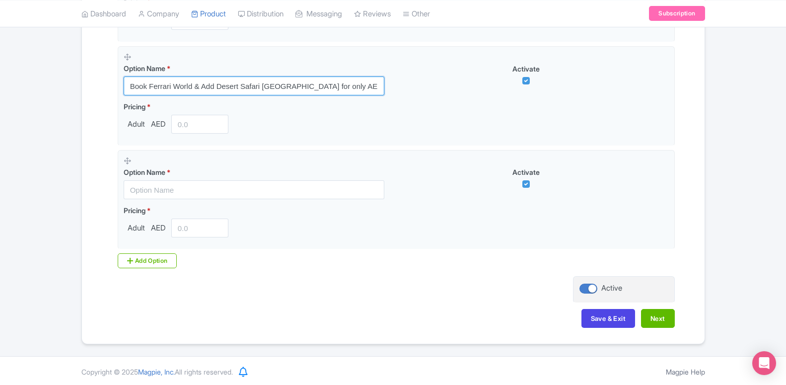
type input "Book Ferrari World & Add Desert Safari Abu Dhabi for only AED 150"
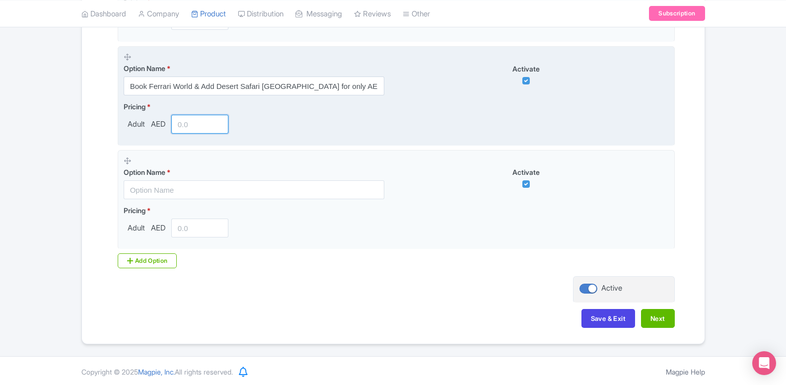
click at [198, 123] on input "number" at bounding box center [200, 124] width 58 height 19
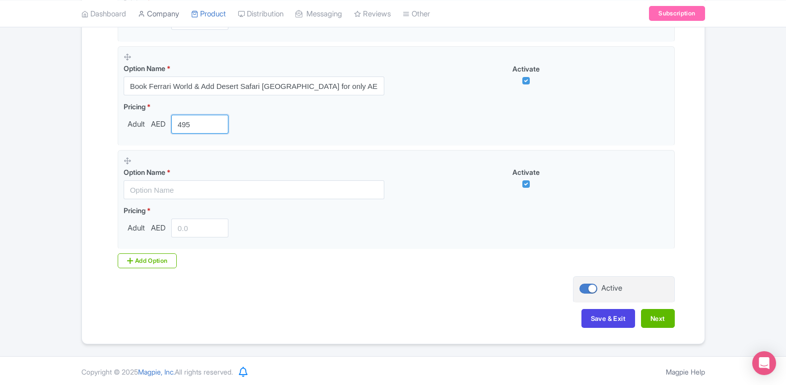
type input "495"
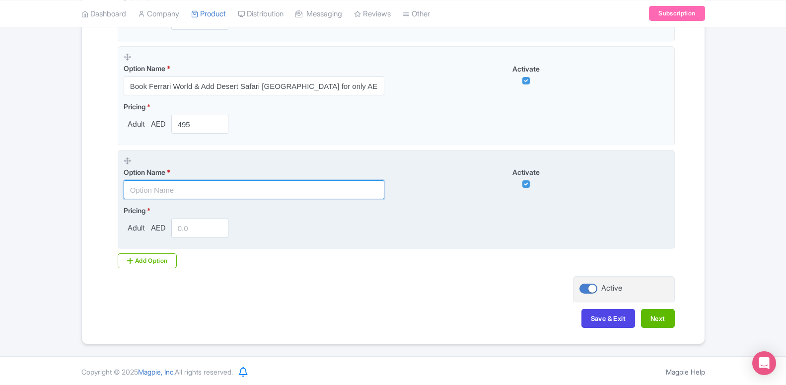
click at [230, 191] on input "text" at bounding box center [254, 189] width 261 height 19
paste input "Book Ferrari World & Add Qasr Al Watan for only AED 15"
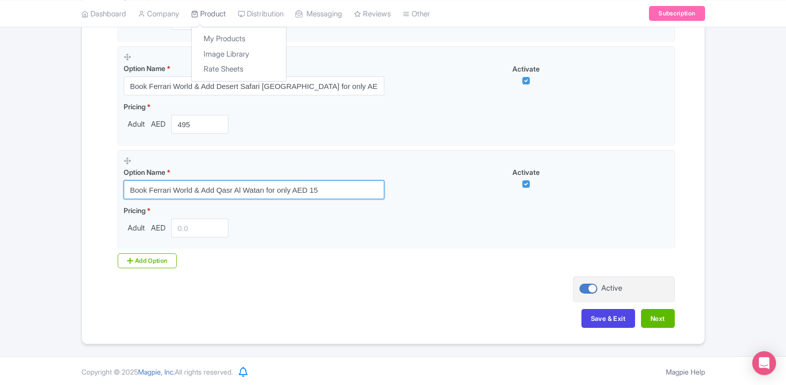
type input "Book Ferrari World & Add Qasr Al Watan for only AED 15"
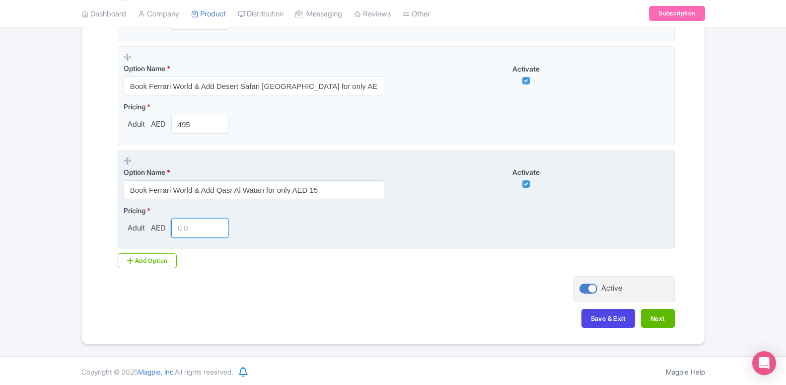
click at [184, 226] on input "number" at bounding box center [200, 227] width 58 height 19
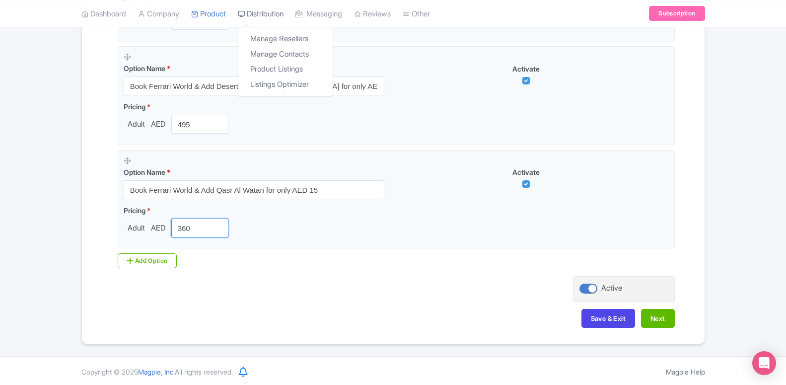
type input "360"
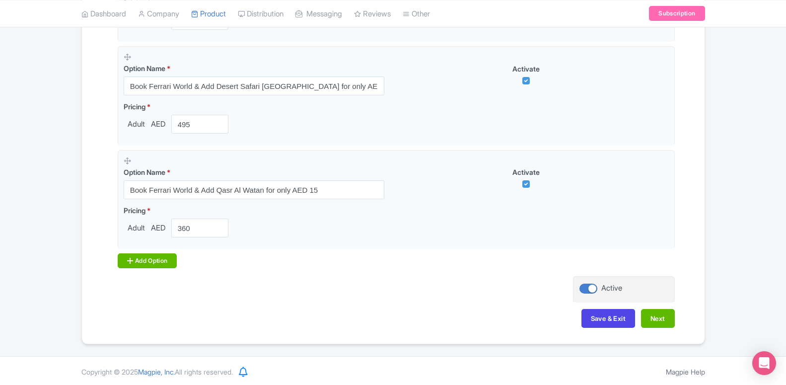
click at [164, 261] on div "Add Option" at bounding box center [148, 260] width 60 height 15
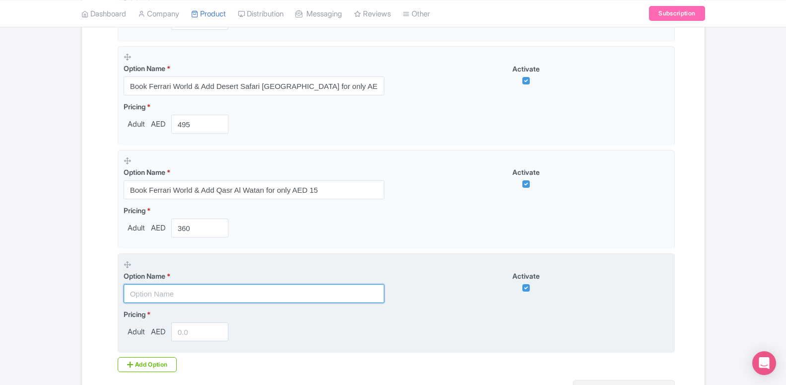
click at [187, 292] on input "text" at bounding box center [254, 293] width 261 height 19
paste input "Book Ferrari World & Add Louvre Abu Dhabi for only AED 15"
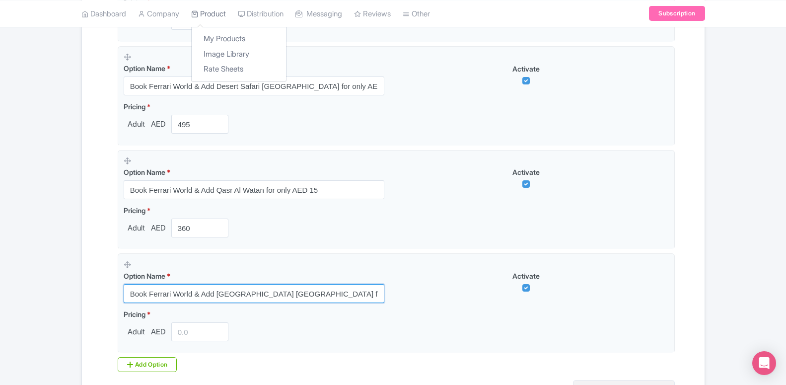
type input "Book Ferrari World & Add Louvre Abu Dhabi for only AED 15"
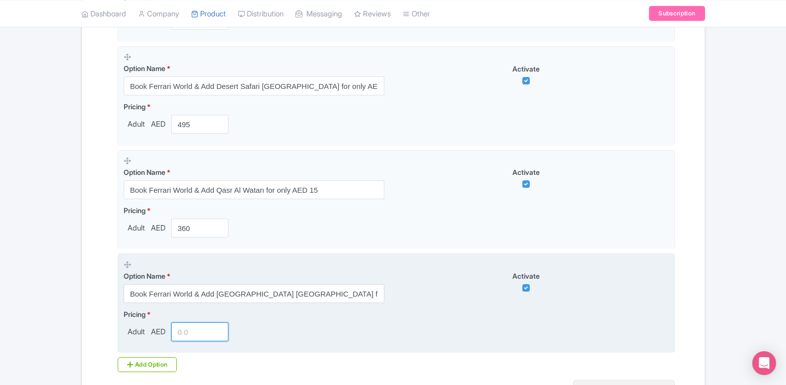
click at [195, 334] on input "number" at bounding box center [200, 331] width 58 height 19
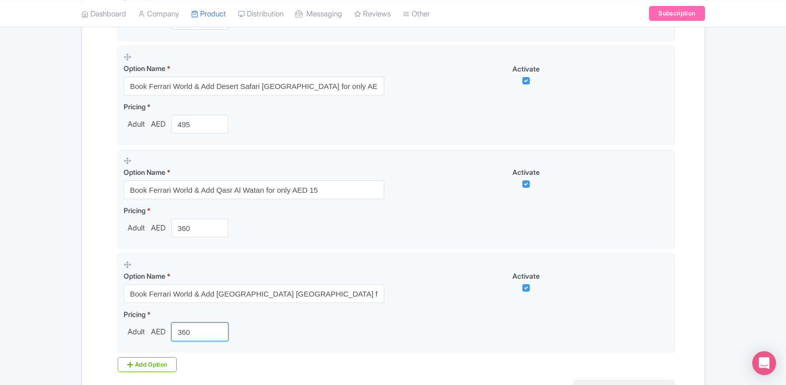
type input "360"
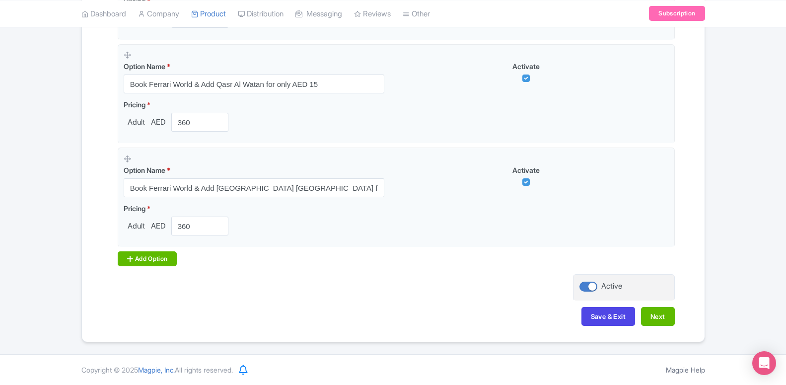
click at [145, 259] on div "Add Option" at bounding box center [148, 258] width 60 height 15
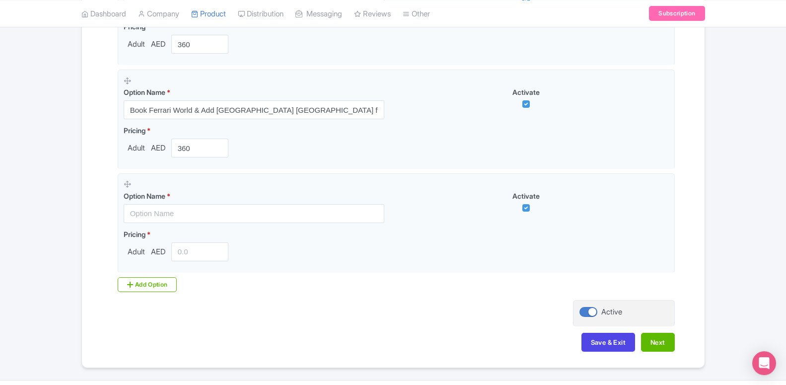
scroll to position [1242, 0]
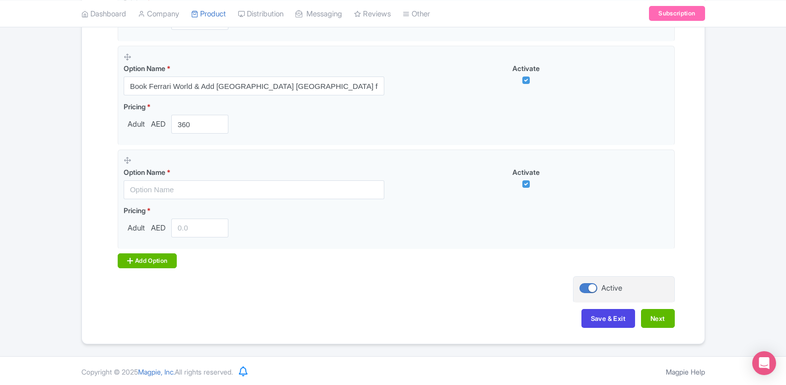
click at [151, 262] on div "Add Option" at bounding box center [148, 260] width 60 height 15
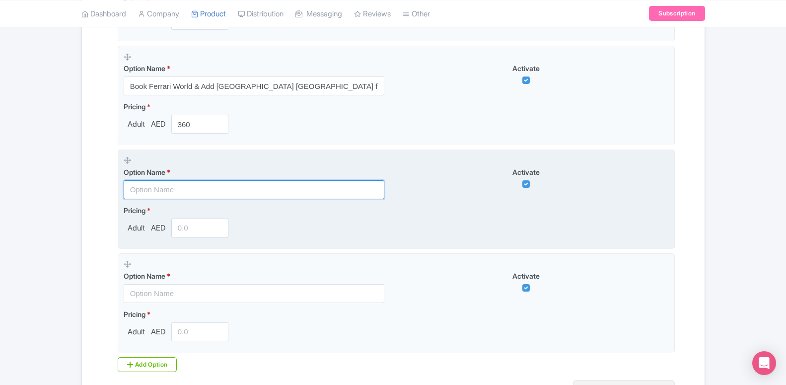
click at [167, 189] on input "text" at bounding box center [254, 189] width 261 height 19
paste input "Book Ferrari World & Add The National Aquarium for only AED 45"
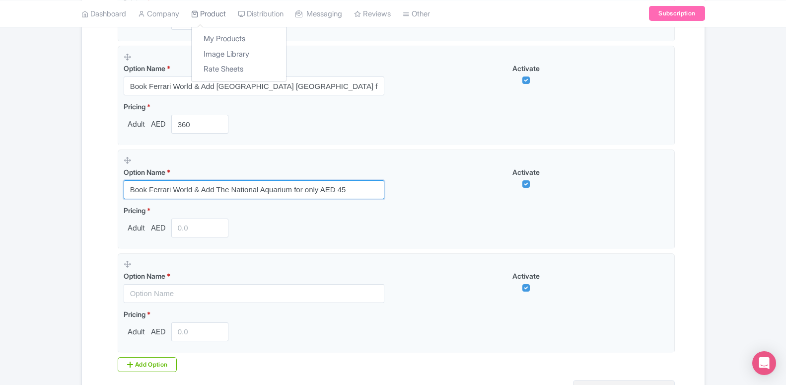
type input "Book Ferrari World & Add The National Aquarium for only AED 45"
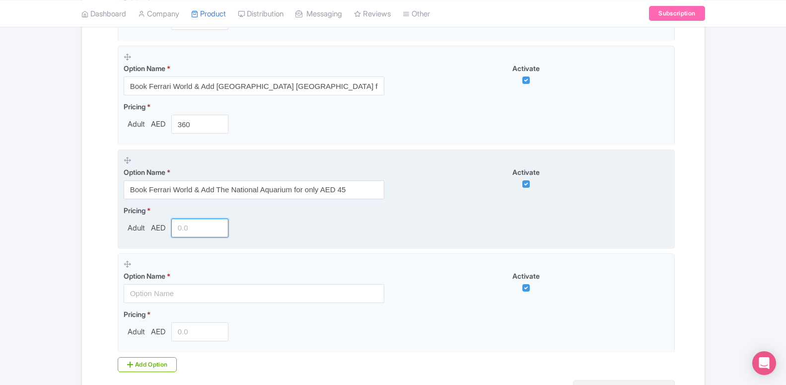
click at [182, 229] on input "number" at bounding box center [200, 227] width 58 height 19
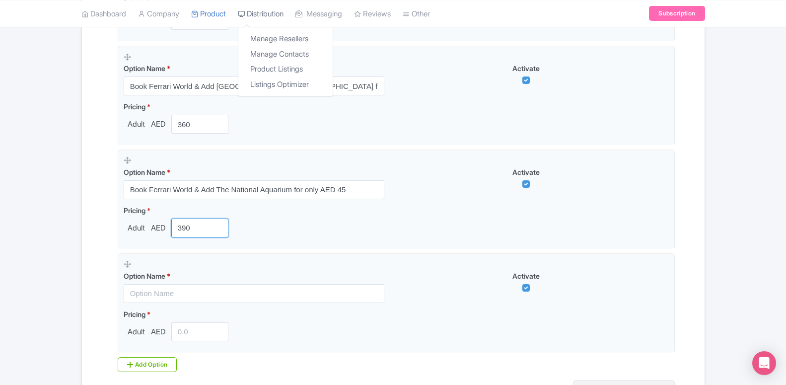
type input "390"
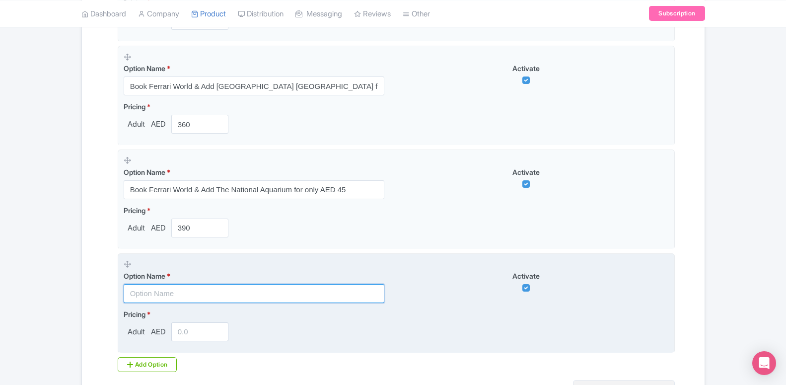
click at [176, 293] on input "text" at bounding box center [254, 293] width 261 height 19
paste input "Book Ferrari World & Add Burj Khalifa for only AED 125"
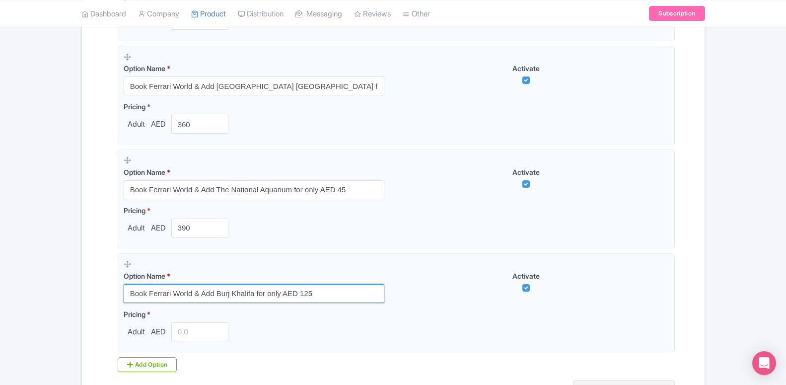
type input "Book Ferrari World & Add Burj Khalifa for only AED 125"
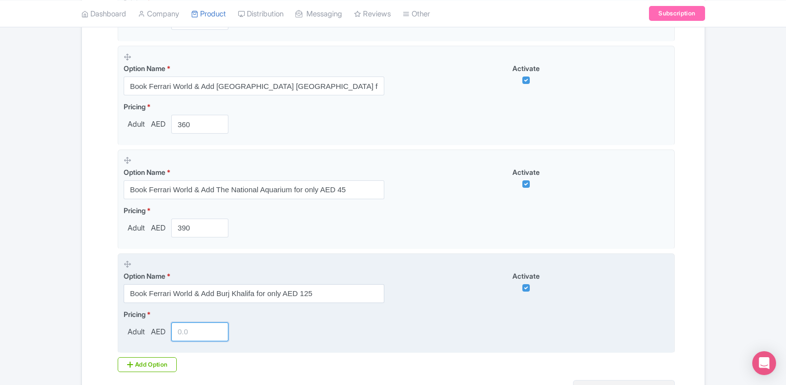
click at [180, 334] on input "number" at bounding box center [200, 331] width 58 height 19
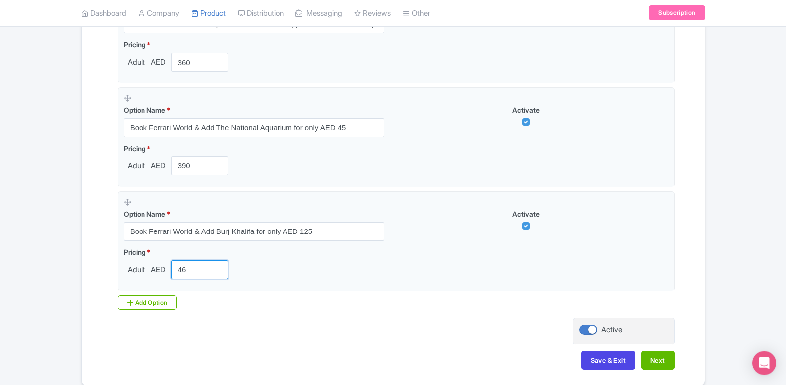
scroll to position [1297, 0]
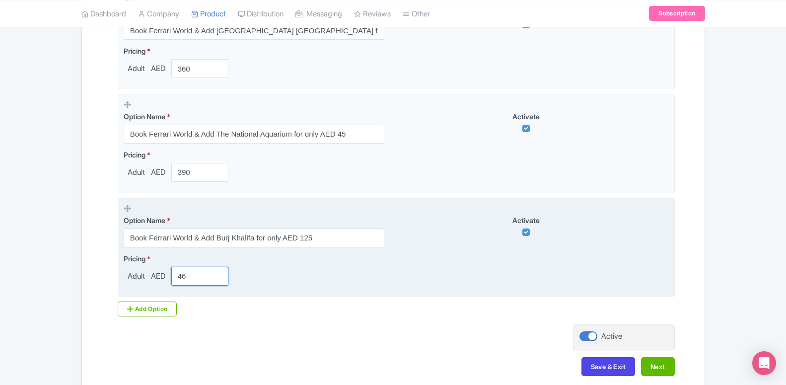
click at [188, 277] on input "46" at bounding box center [200, 276] width 58 height 19
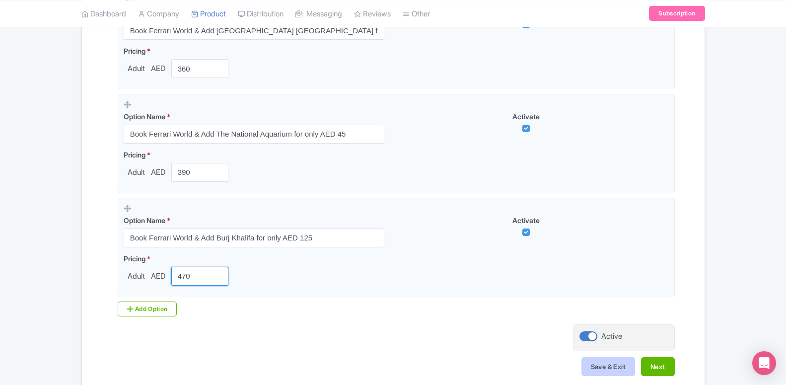
type input "470"
click at [614, 374] on button "Save & Exit" at bounding box center [608, 366] width 54 height 19
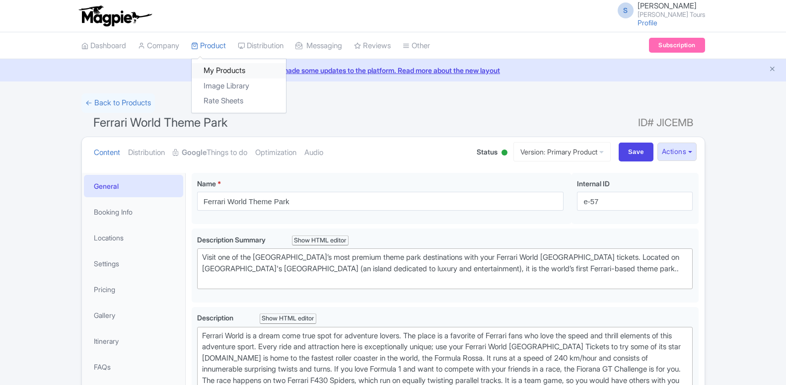
click at [207, 69] on link "My Products" at bounding box center [239, 70] width 94 height 15
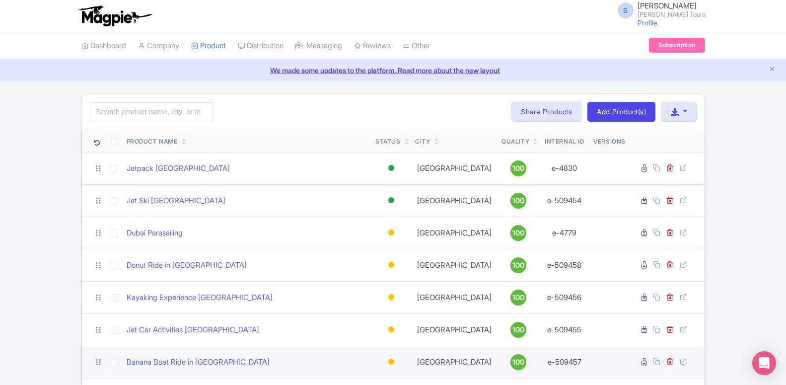
scroll to position [152, 0]
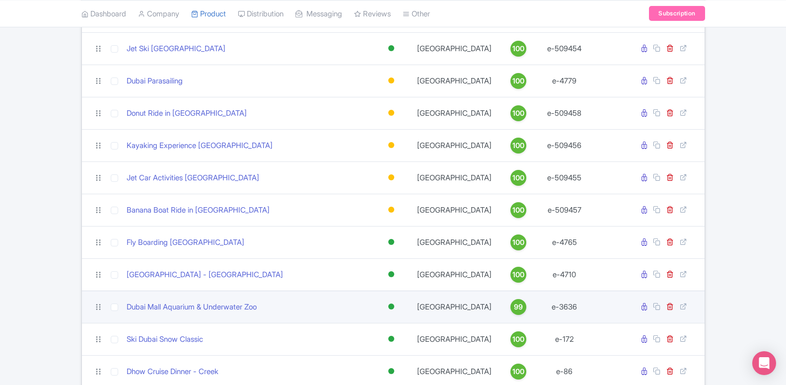
click at [169, 313] on td "Dubai Mall Aquarium & Underwater Zoo" at bounding box center [247, 306] width 249 height 32
click at [174, 309] on link "Dubai Mall Aquarium & Underwater Zoo" at bounding box center [192, 306] width 130 height 11
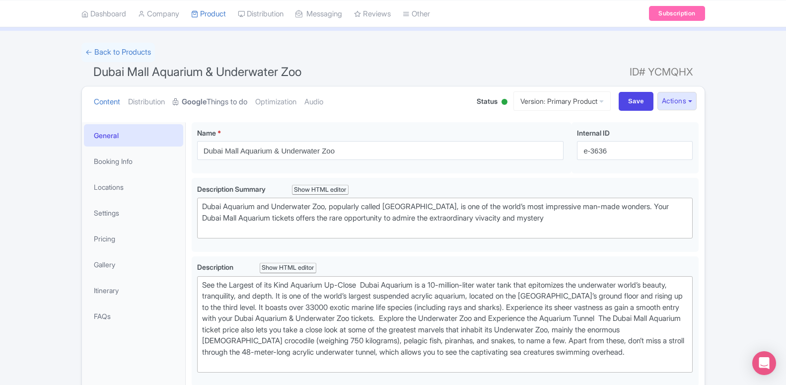
click at [215, 95] on link "Google Things to do" at bounding box center [210, 101] width 74 height 31
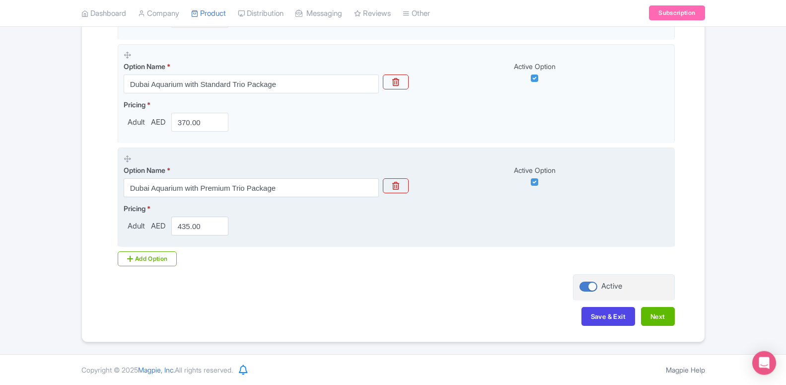
scroll to position [1141, 0]
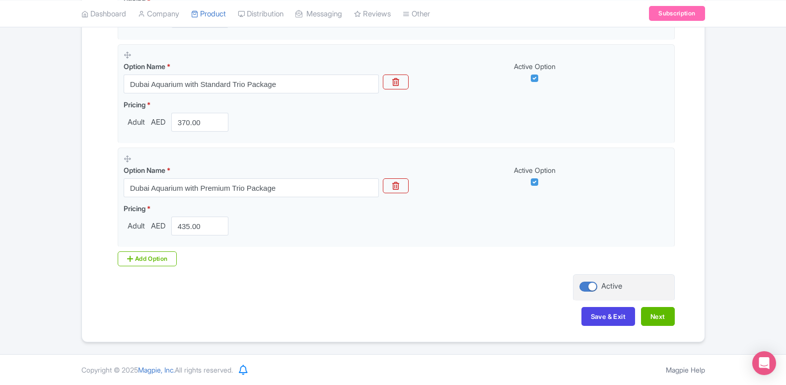
click at [153, 260] on div "Add Option" at bounding box center [148, 258] width 60 height 15
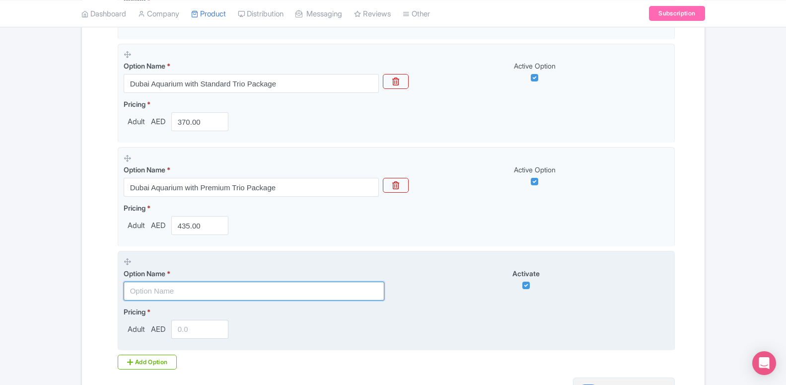
click at [208, 293] on input "text" at bounding box center [254, 291] width 261 height 19
paste input "Book Dubai Aquarium & Add Burj Khalifa Tickets for only AED 145"
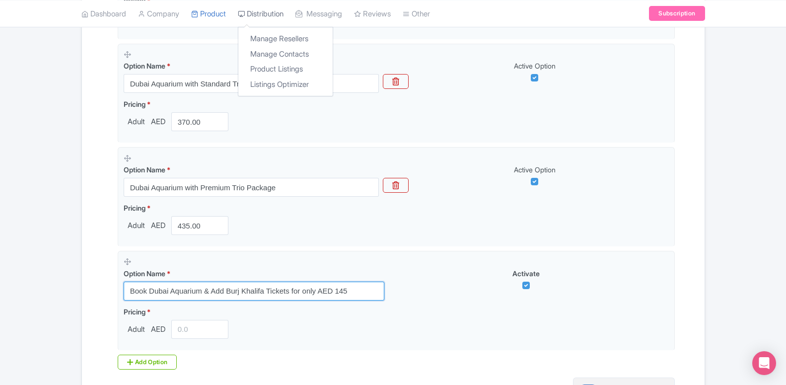
type input "Book Dubai Aquarium & Add Burj Khalifa Tickets for only AED 145"
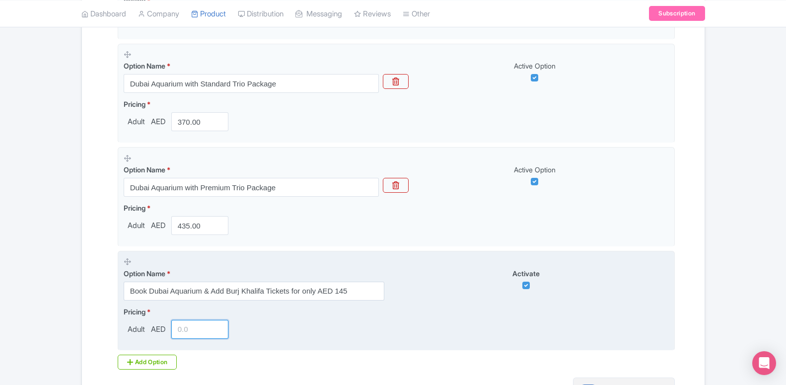
click at [185, 328] on input "number" at bounding box center [200, 329] width 58 height 19
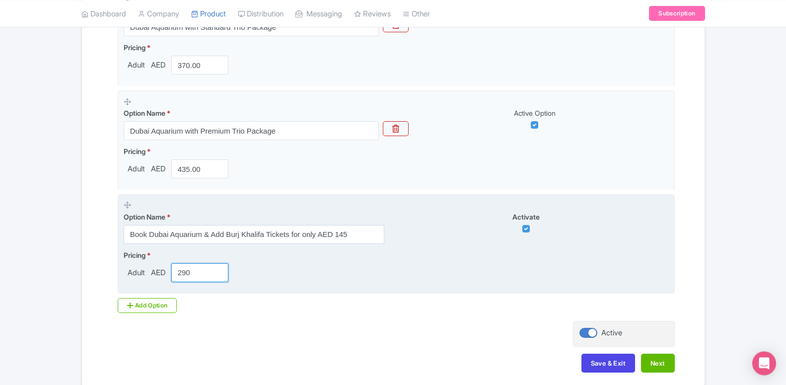
scroll to position [1244, 0]
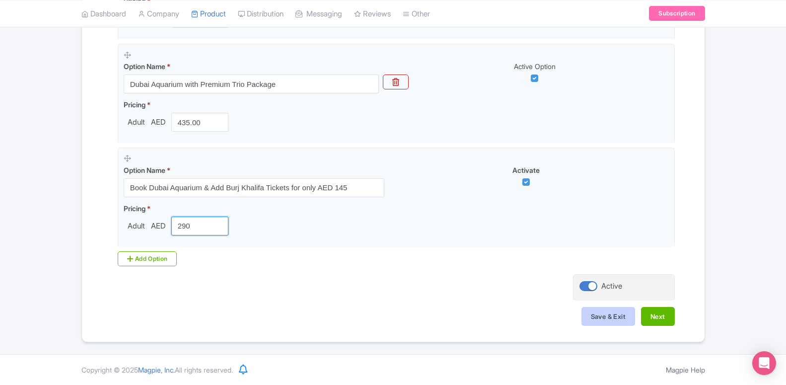
type input "290"
click at [609, 321] on button "Save & Exit" at bounding box center [608, 316] width 54 height 19
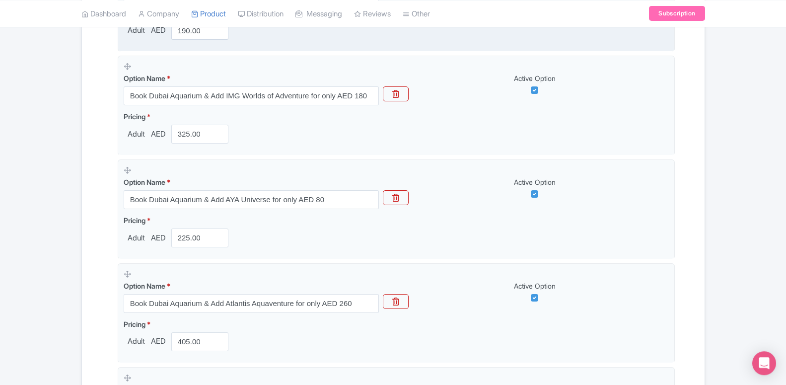
scroll to position [506, 0]
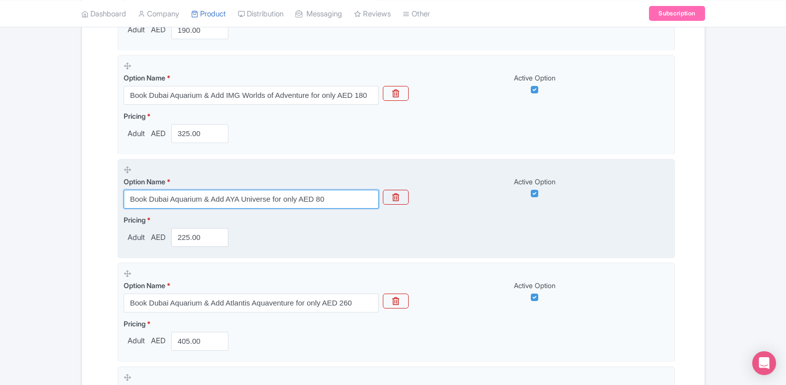
click at [227, 202] on input "Book Dubai Aquarium & Add AYA Universe for only AED 80" at bounding box center [251, 199] width 255 height 19
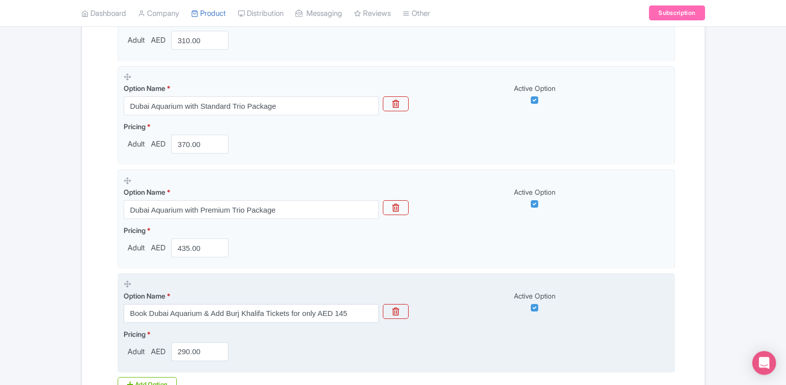
scroll to position [1165, 0]
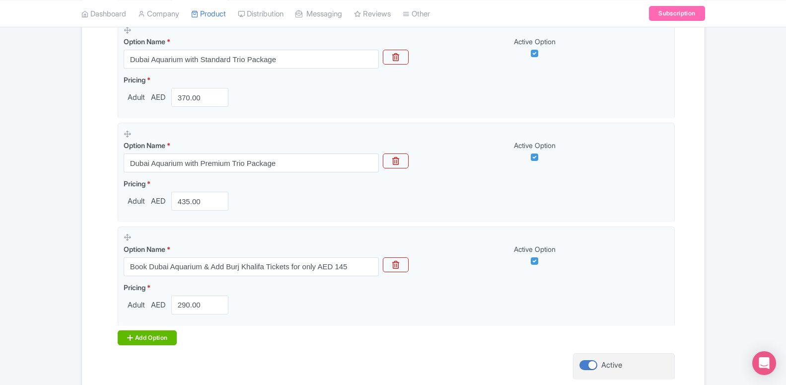
click at [152, 342] on div "Add Option" at bounding box center [148, 337] width 60 height 15
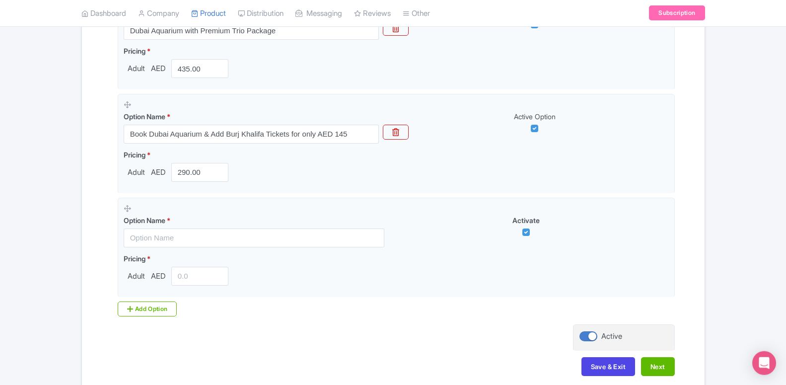
scroll to position [1317, 0]
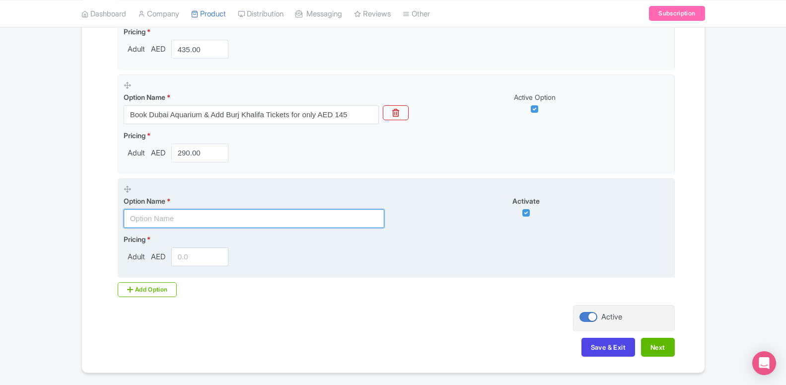
click at [206, 210] on input "text" at bounding box center [254, 218] width 261 height 19
paste input "Book Dubai Aquarium & Add House of Hype for only AED 90"
type input "Book Dubai Aquarium & Add House of Hype for only AED 90"
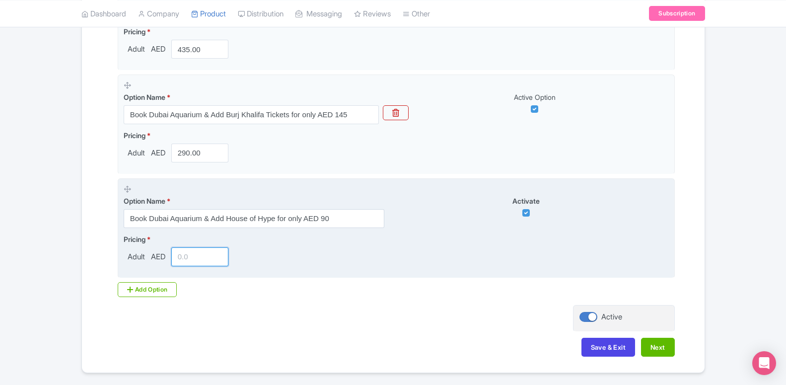
click at [202, 260] on input "number" at bounding box center [200, 256] width 58 height 19
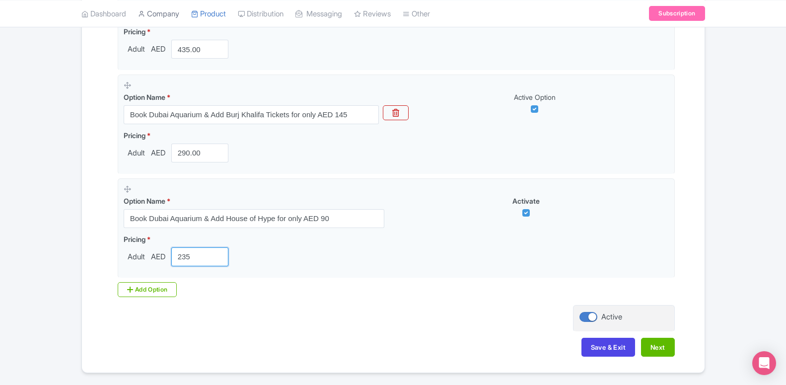
type input "235"
click at [592, 349] on button "Save & Exit" at bounding box center [608, 347] width 54 height 19
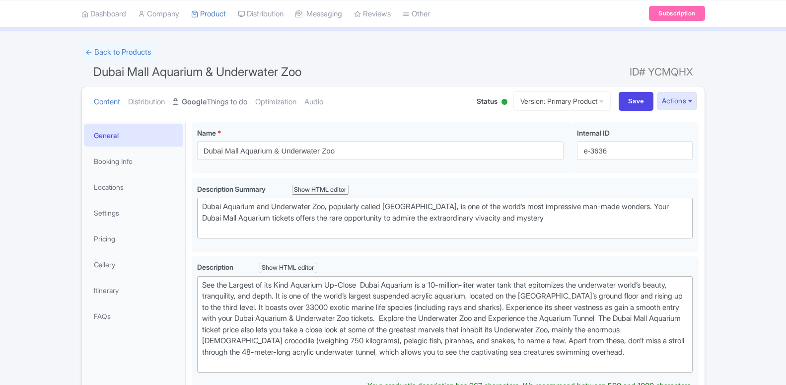
click at [220, 103] on link "Google Things to do" at bounding box center [210, 101] width 74 height 31
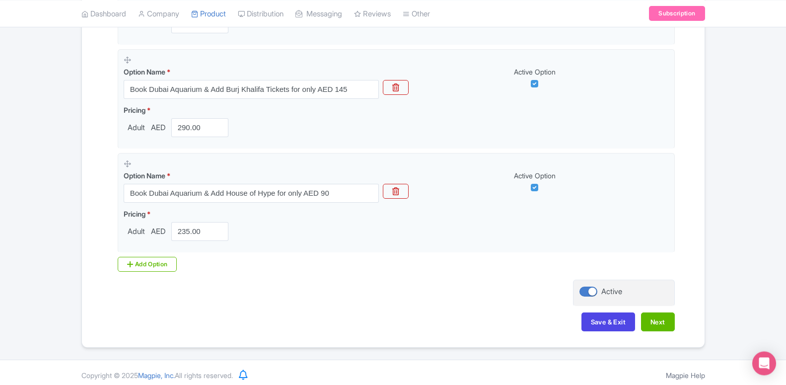
scroll to position [1348, 0]
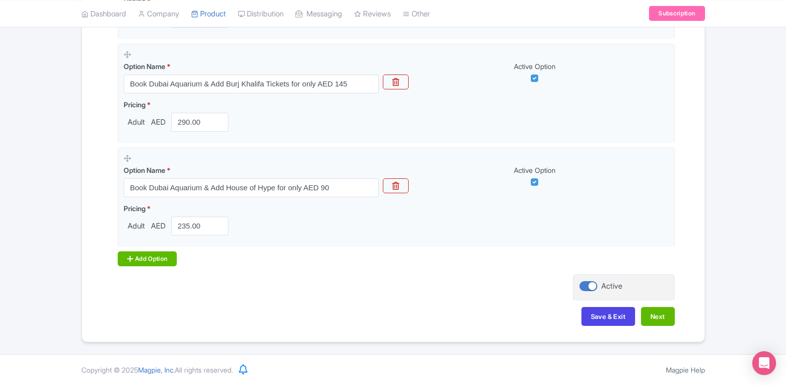
click at [151, 257] on div "Add Option" at bounding box center [148, 258] width 60 height 15
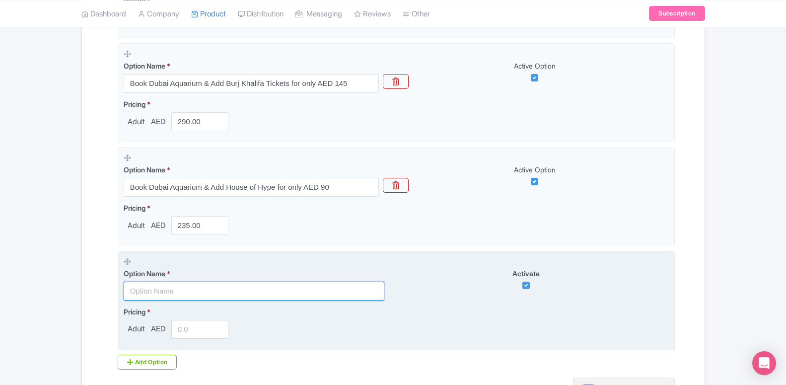
click at [169, 285] on input "text" at bounding box center [254, 291] width 261 height 19
paste input "Book Dubai Aquarium & Add Sky View for only AED 65"
type input "Book Dubai Aquarium & Add Sky View for only AED 65"
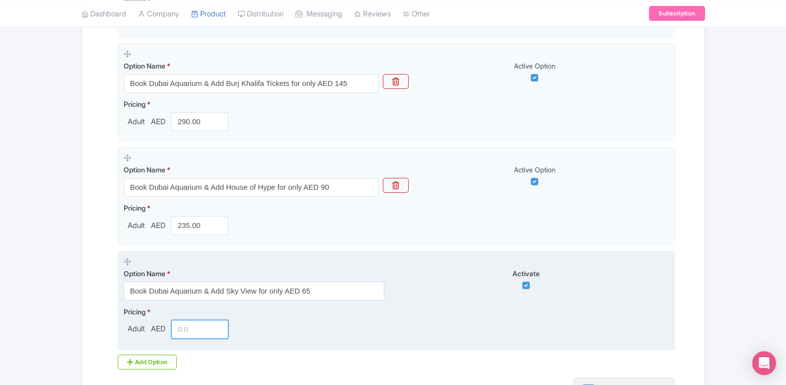
click at [190, 327] on input "number" at bounding box center [200, 329] width 58 height 19
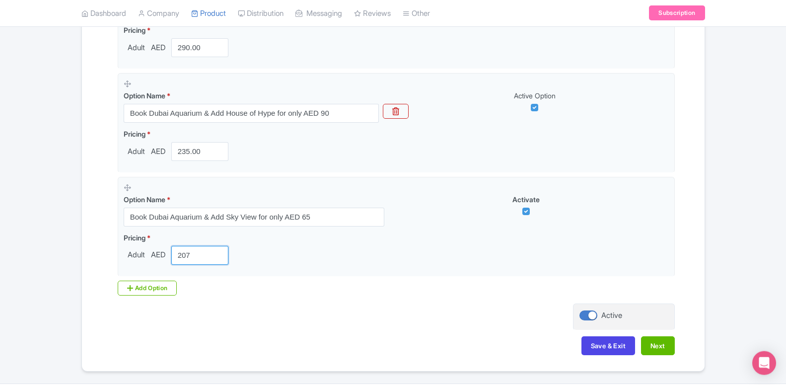
scroll to position [1449, 0]
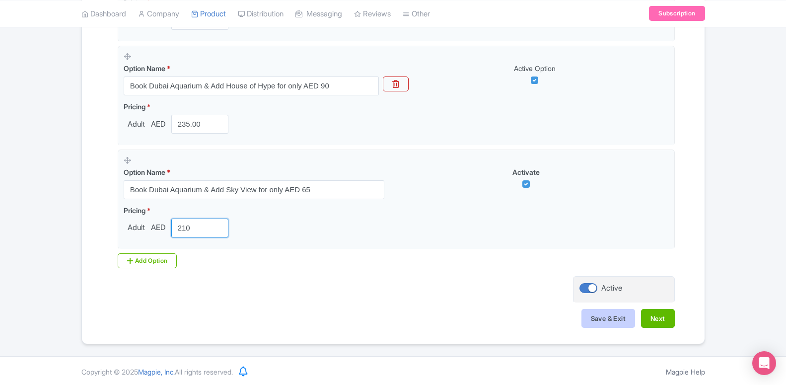
type input "210"
click at [589, 317] on button "Save & Exit" at bounding box center [608, 318] width 54 height 19
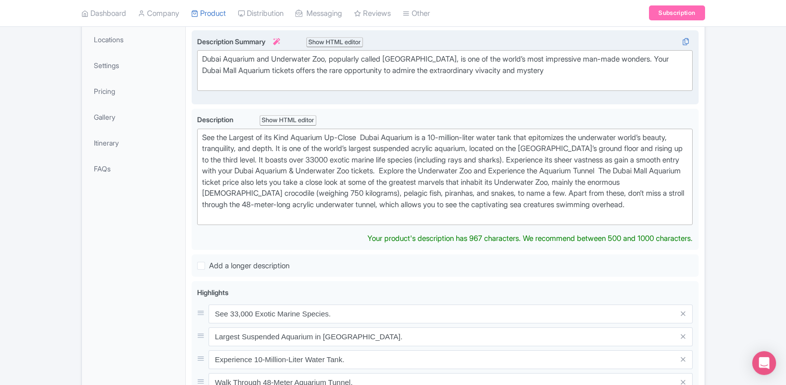
scroll to position [51, 0]
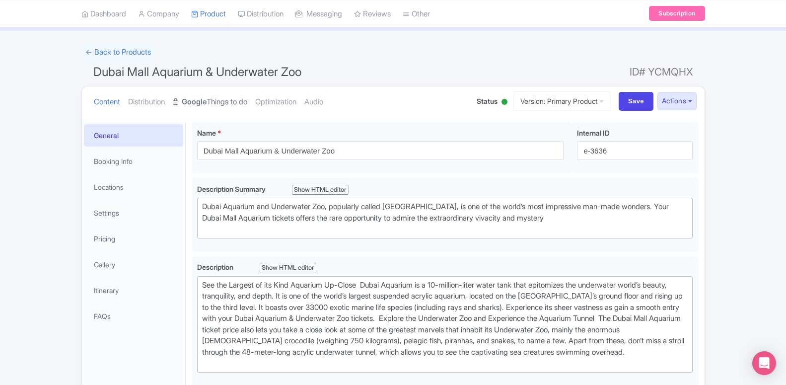
click at [224, 113] on link "Google Things to do" at bounding box center [210, 101] width 74 height 31
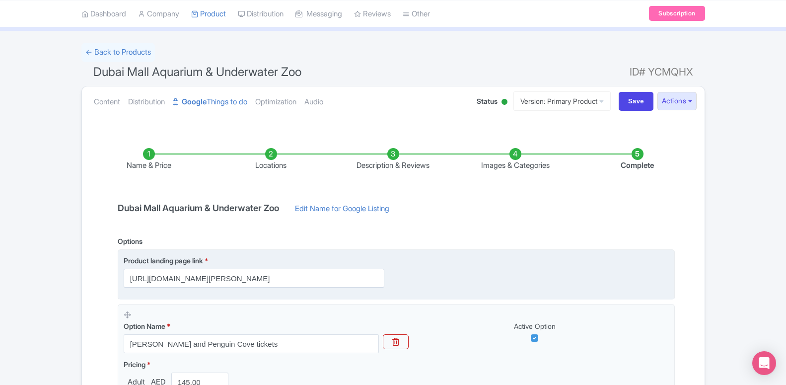
scroll to position [0, 0]
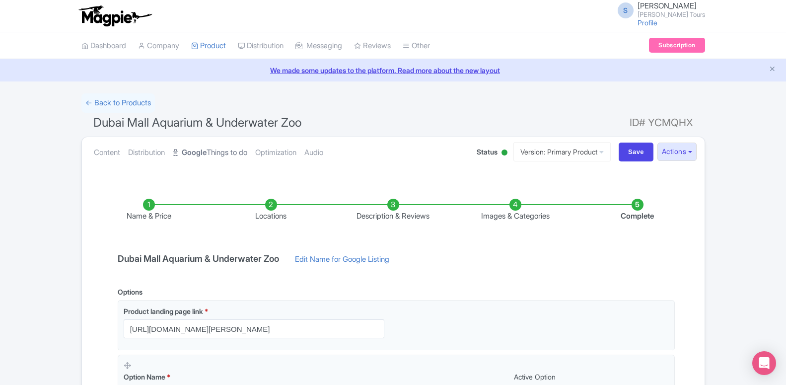
click at [218, 149] on link "Google Things to do" at bounding box center [210, 152] width 74 height 31
click at [226, 154] on link "Google Things to do" at bounding box center [210, 152] width 74 height 31
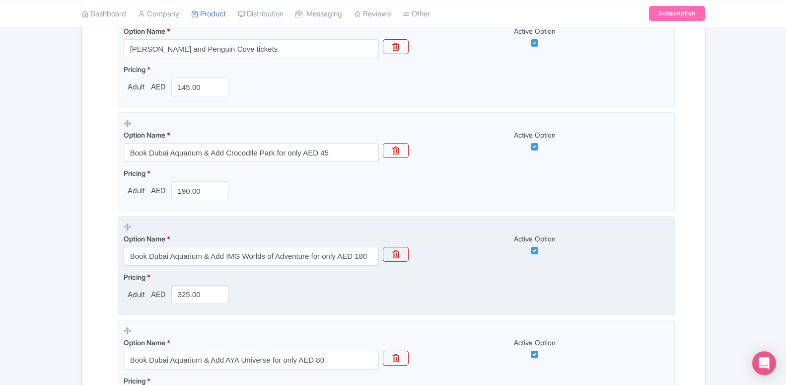
scroll to position [355, 0]
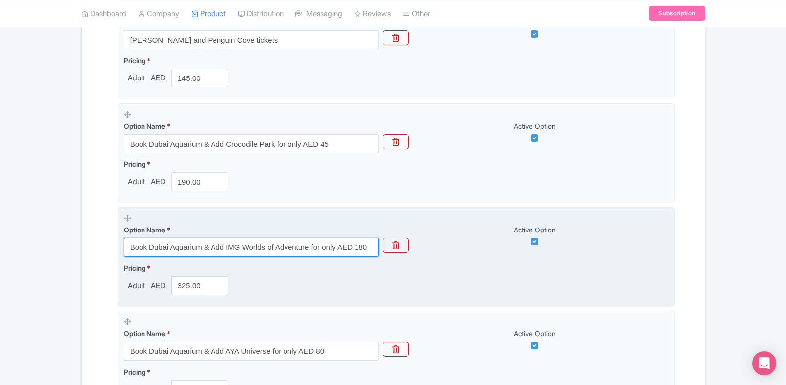
click at [236, 247] on input "Book Dubai Aquarium & Add IMG Worlds of Adventure for only AED 180" at bounding box center [251, 247] width 255 height 19
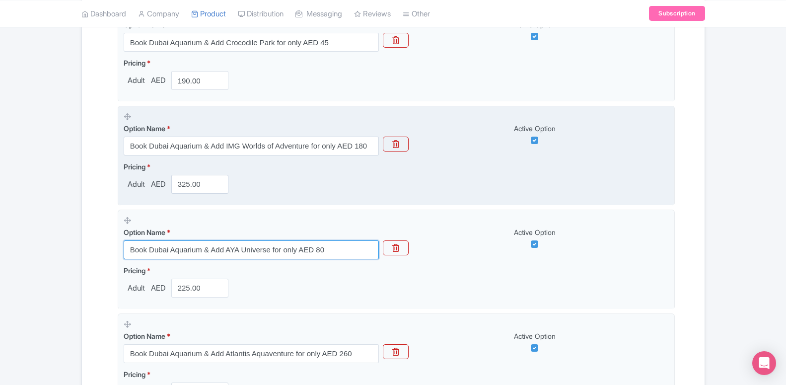
click at [231, 254] on input "Book Dubai Aquarium & Add AYA Universe for only AED 80" at bounding box center [251, 249] width 255 height 19
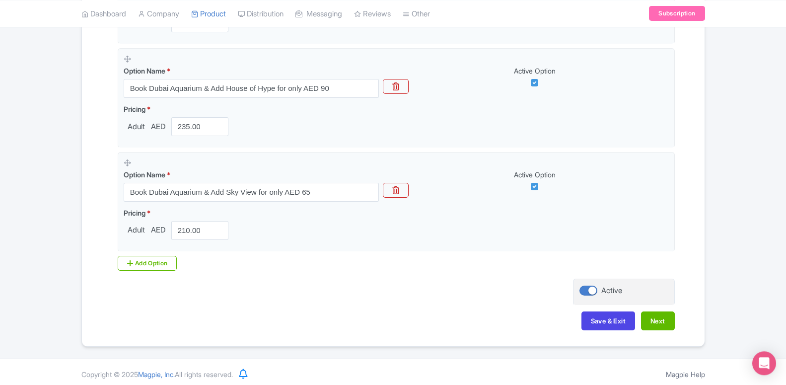
scroll to position [1452, 0]
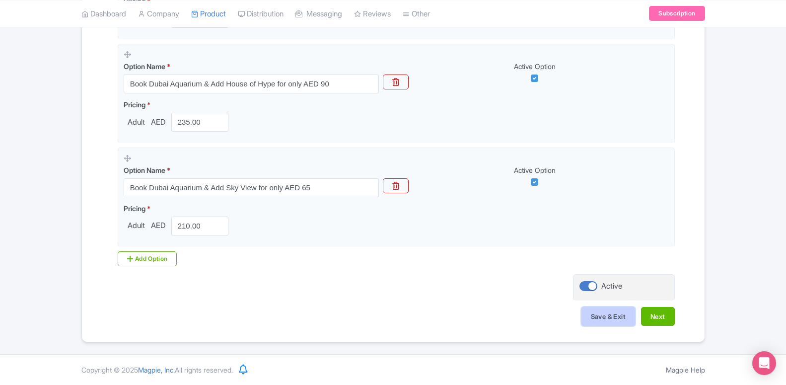
click at [608, 320] on button "Save & Exit" at bounding box center [608, 316] width 54 height 19
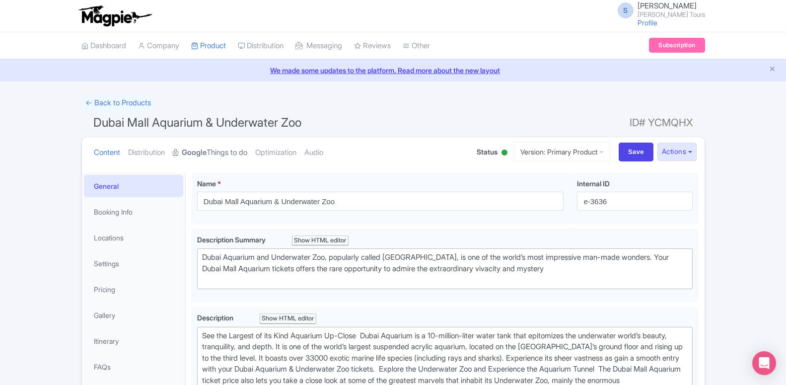
click at [222, 150] on link "Google Things to do" at bounding box center [210, 152] width 74 height 31
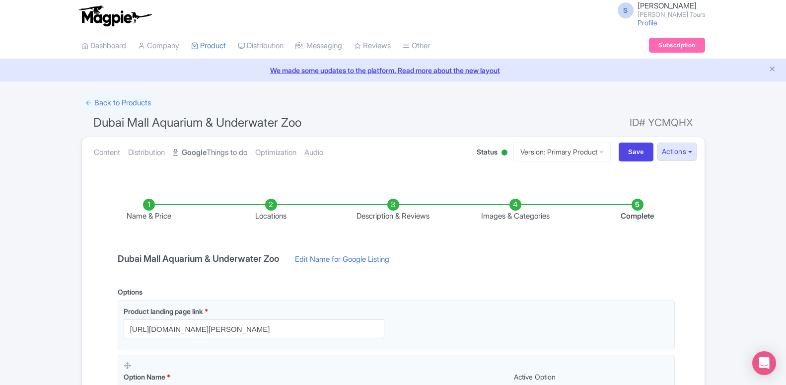
click at [224, 156] on link "Google Things to do" at bounding box center [210, 152] width 74 height 31
